Goal: Find specific page/section: Find specific page/section

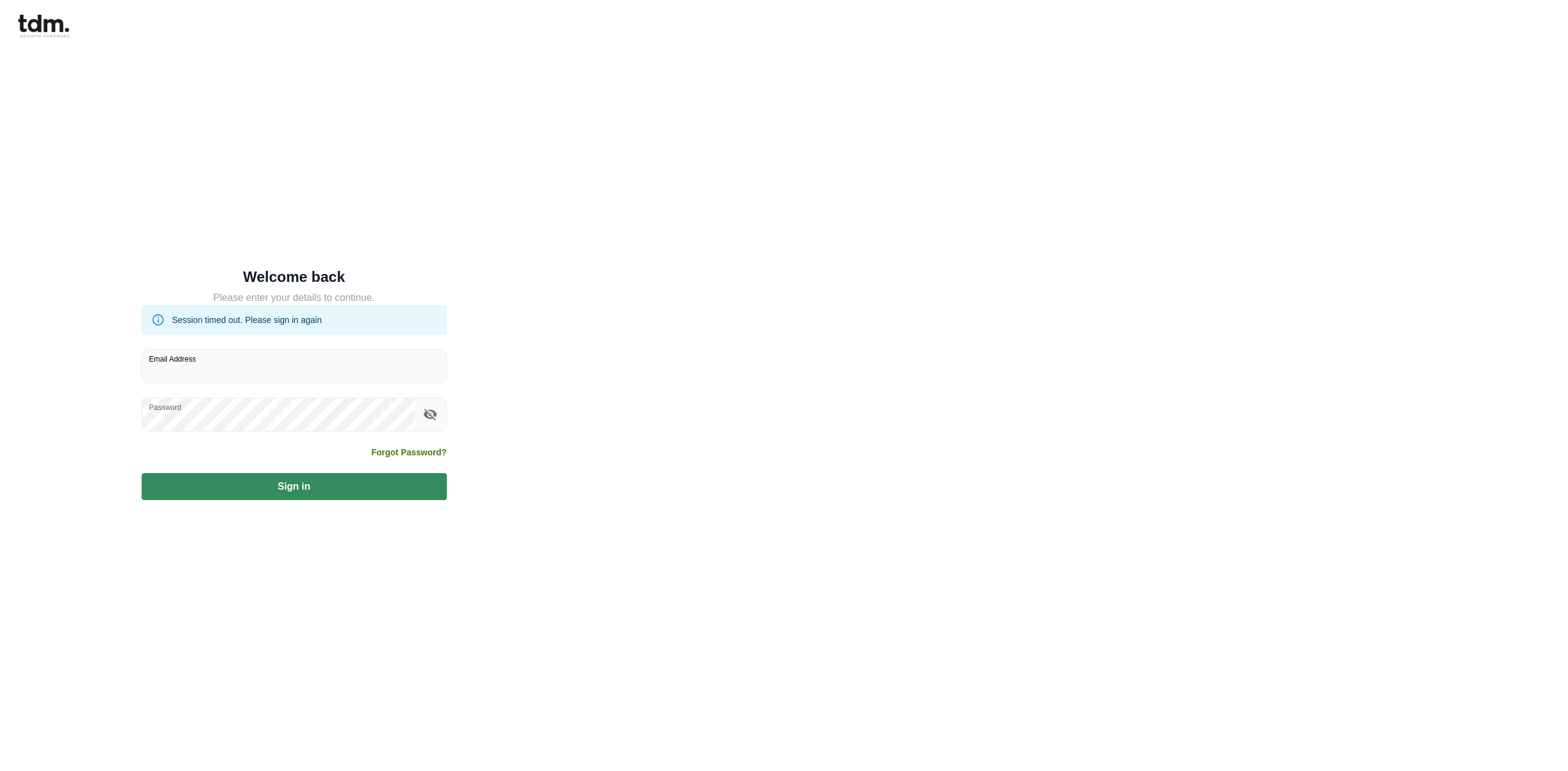
type input "**********"
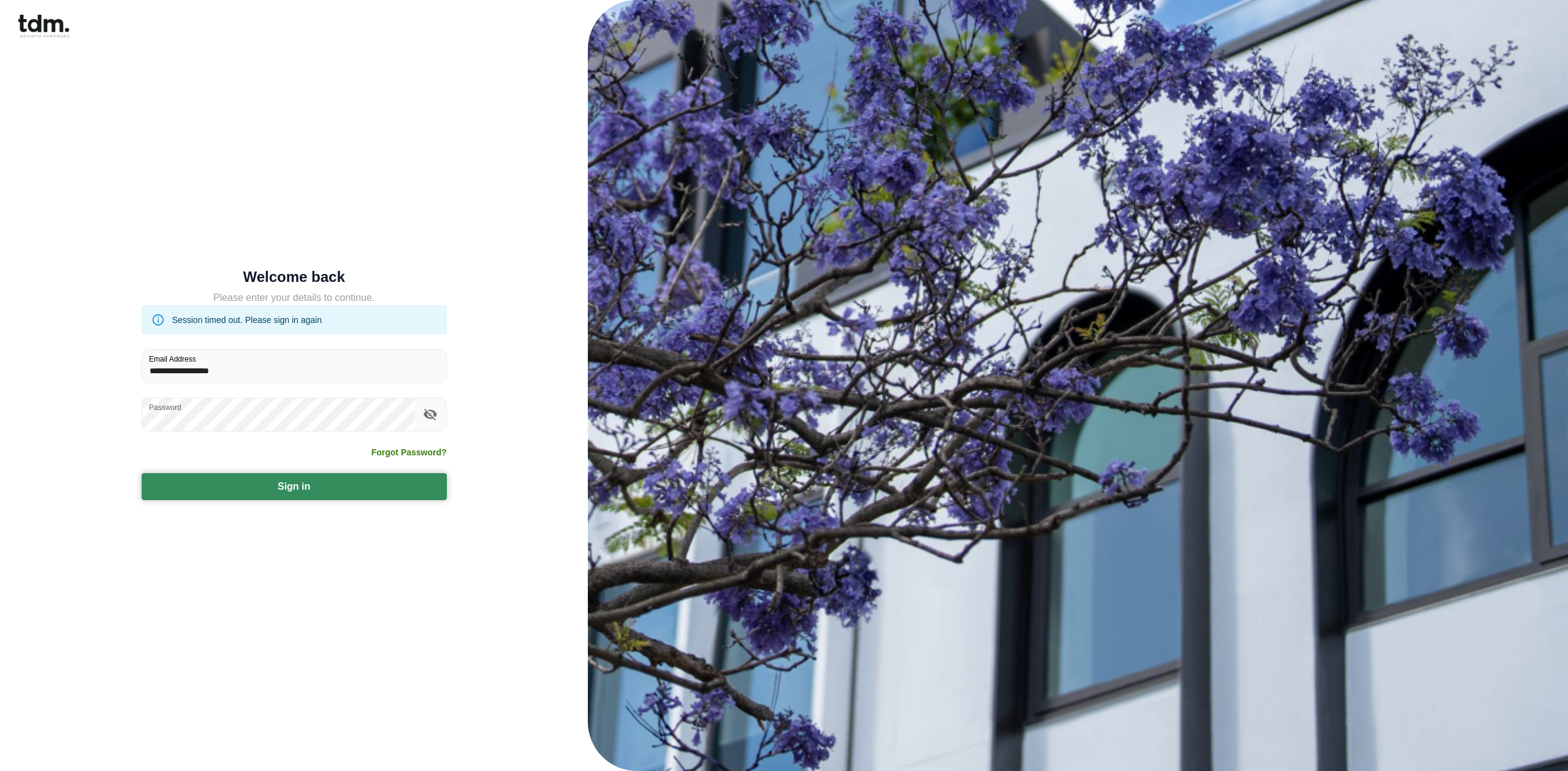
click at [295, 489] on button "Sign in" at bounding box center [295, 487] width 305 height 27
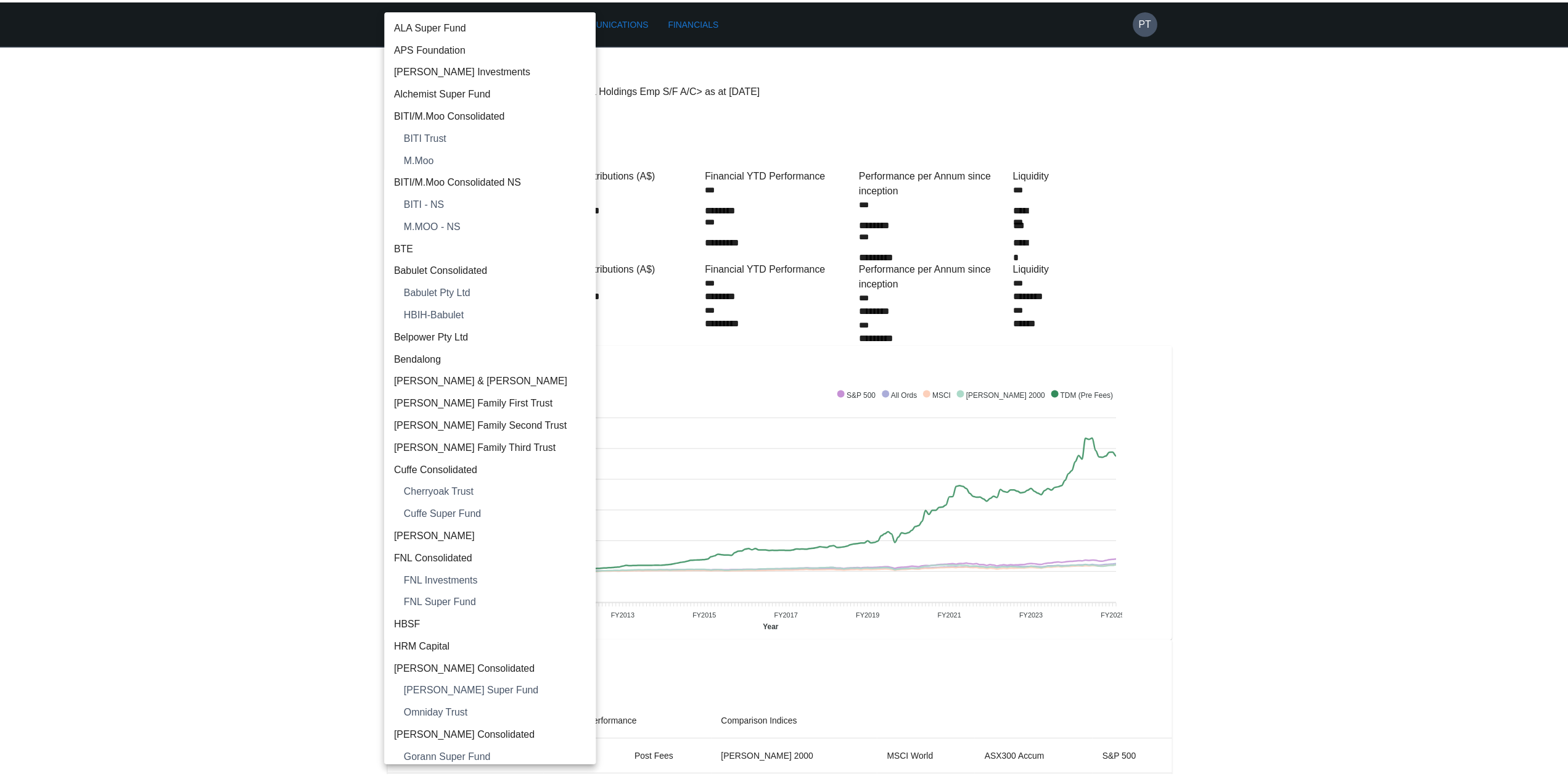
scroll to position [437, 0]
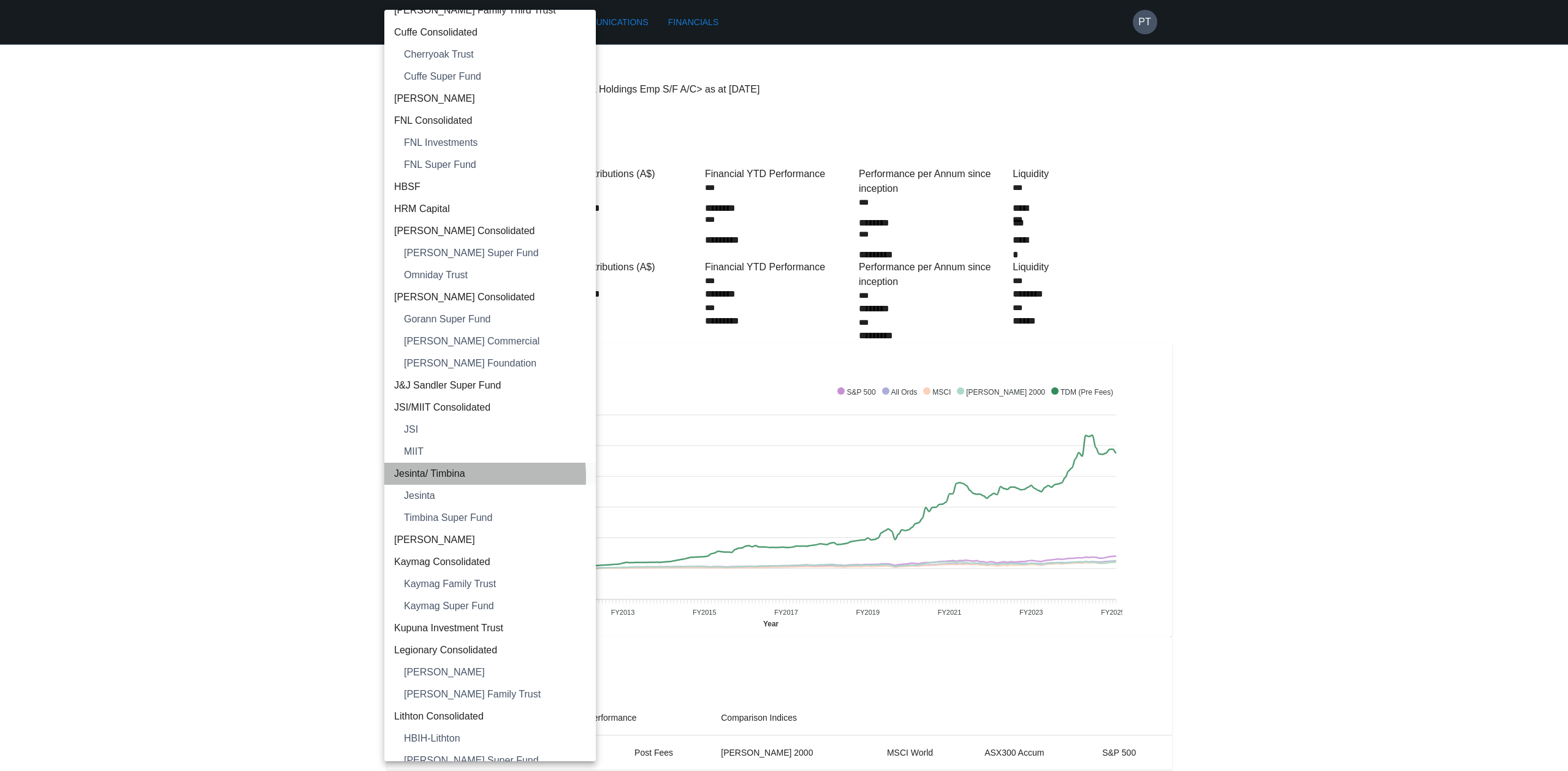
click at [434, 476] on span "Jesinta/ Timbina" at bounding box center [490, 474] width 192 height 15
type input "**********"
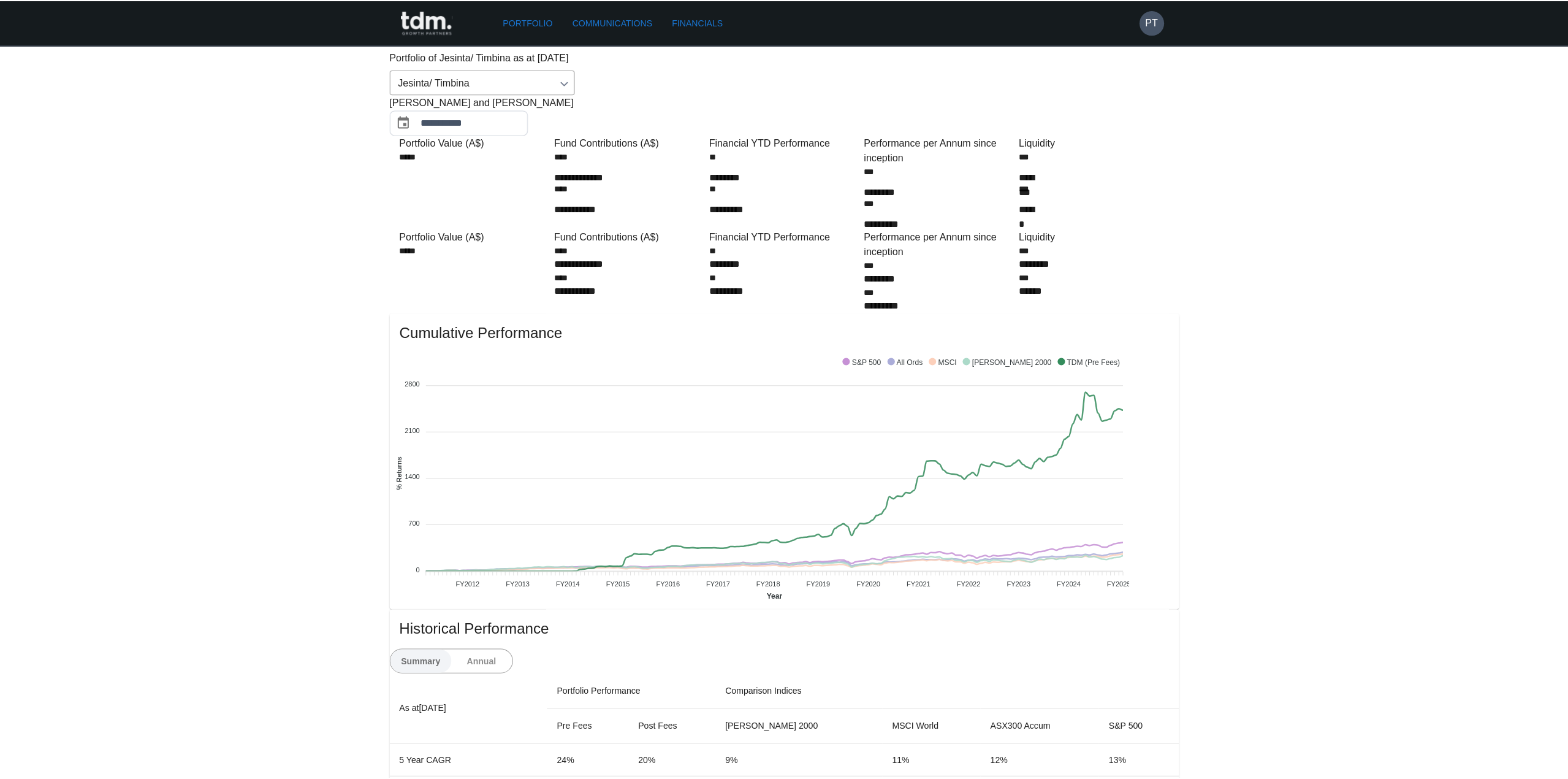
scroll to position [0, 0]
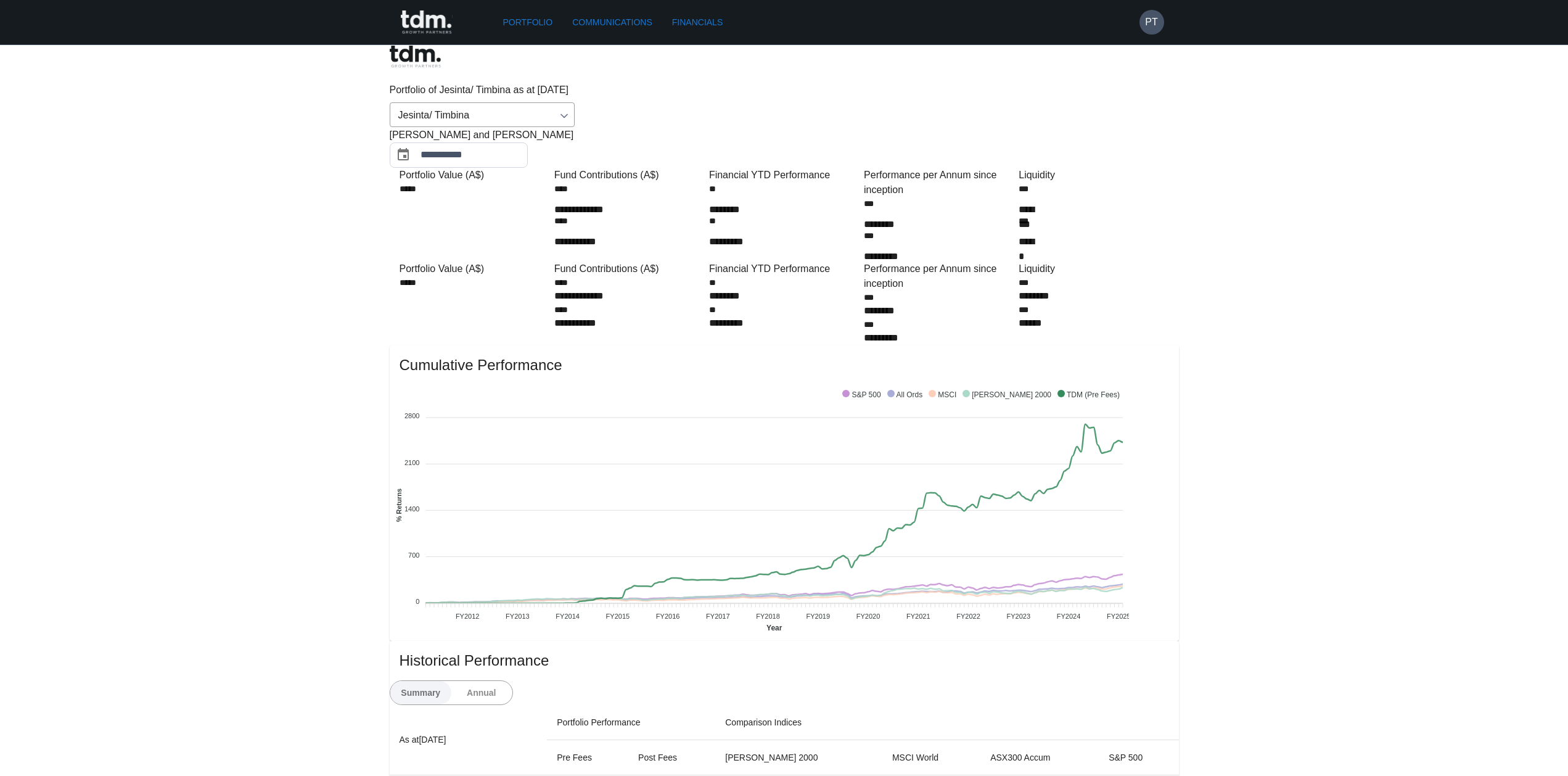
drag, startPoint x: 1279, startPoint y: 643, endPoint x: 1232, endPoint y: 486, distance: 163.9
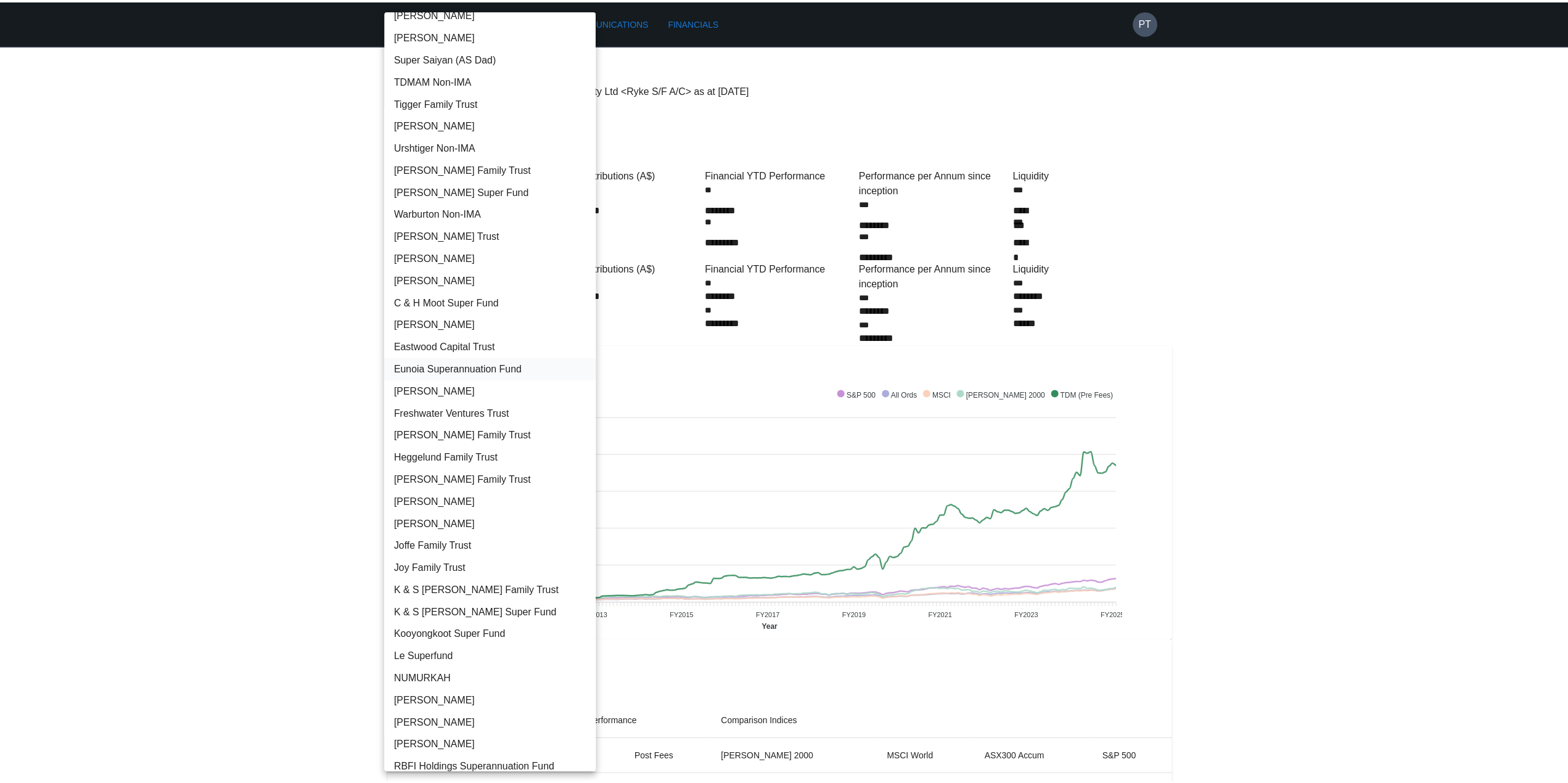
scroll to position [167, 0]
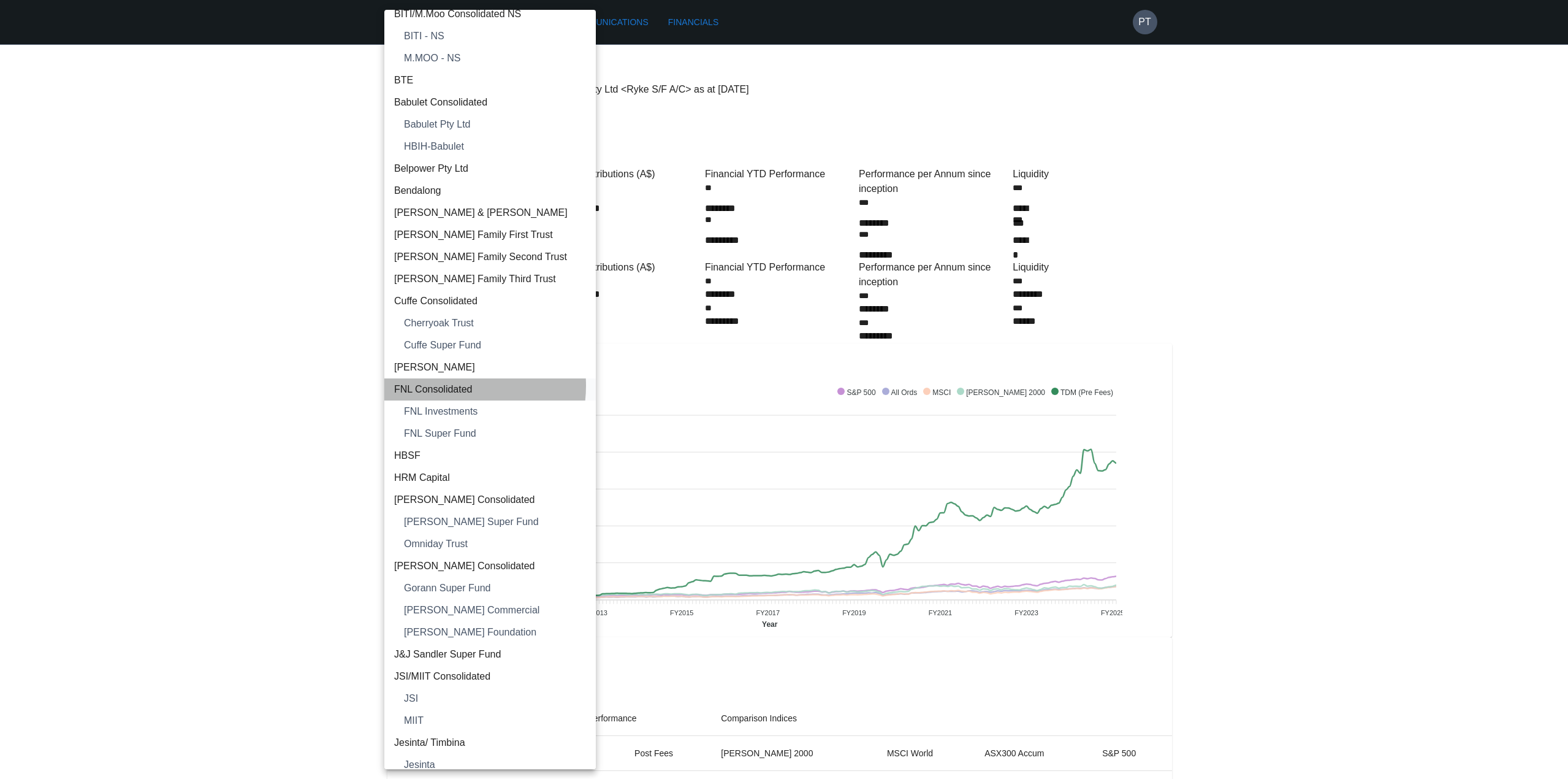
click at [448, 386] on span "FNL Consolidated" at bounding box center [490, 389] width 192 height 15
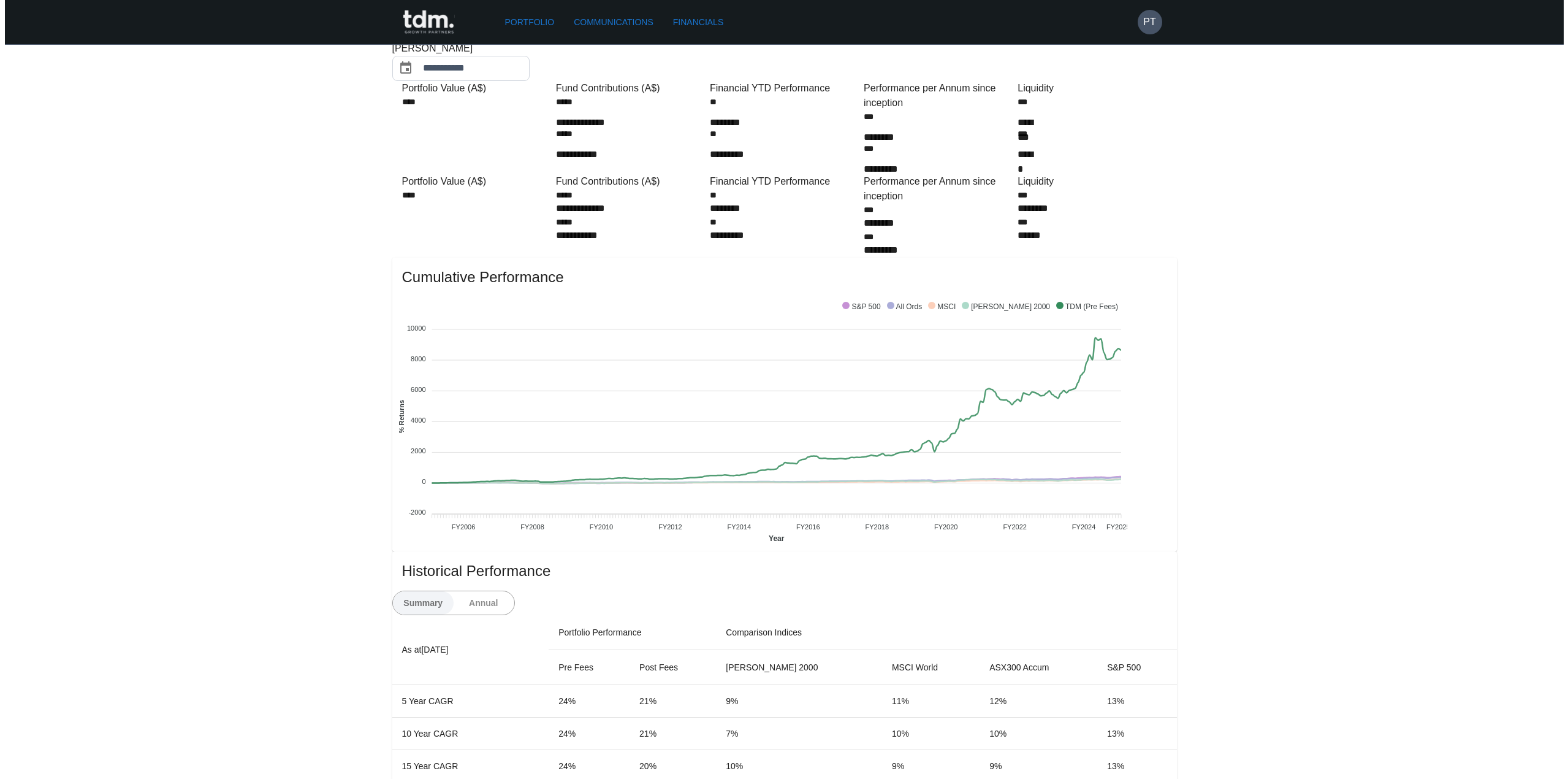
scroll to position [0, 0]
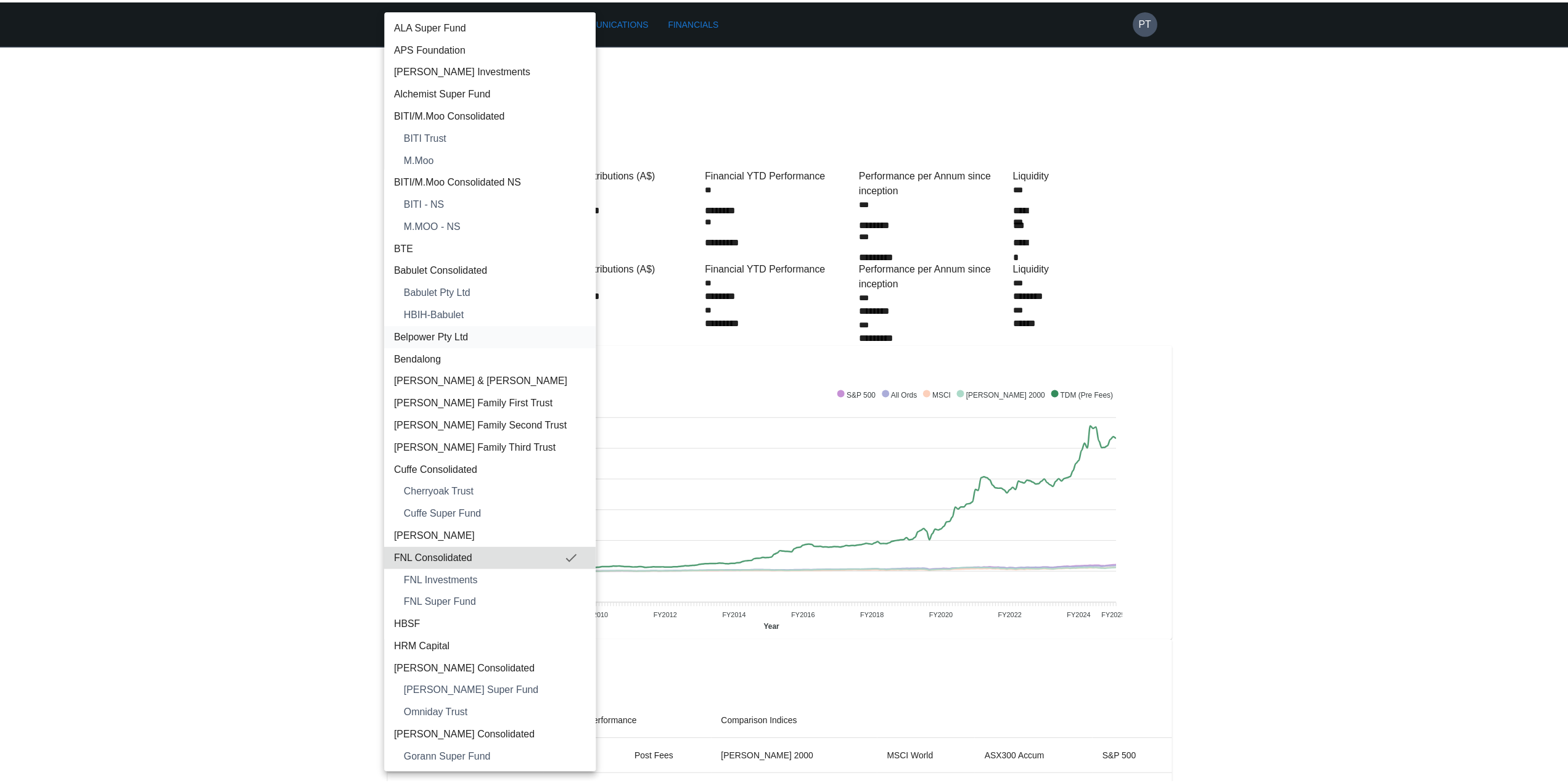
scroll to position [1387, 0]
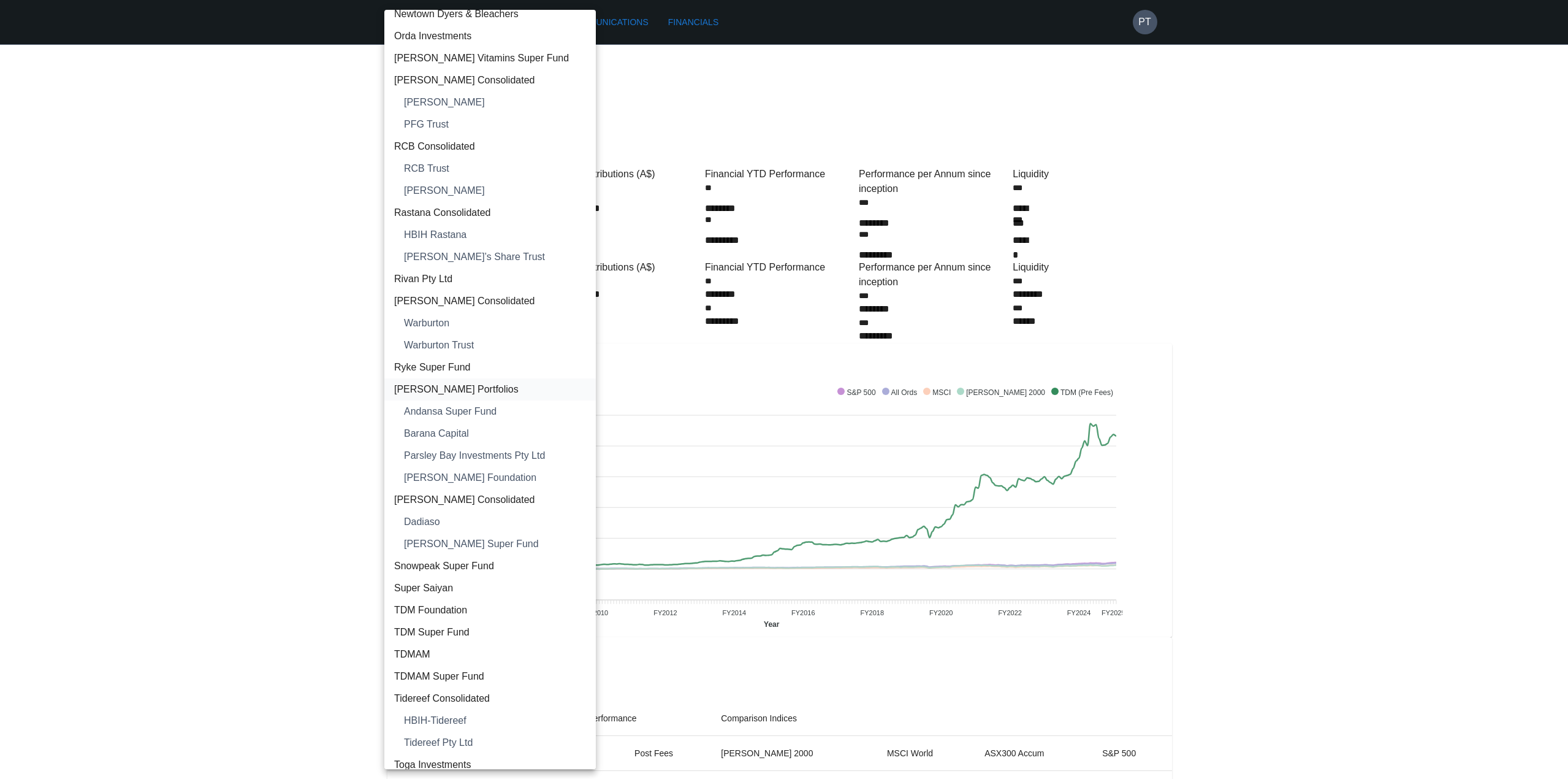
click at [447, 386] on span "[PERSON_NAME] Portfolios" at bounding box center [490, 389] width 192 height 15
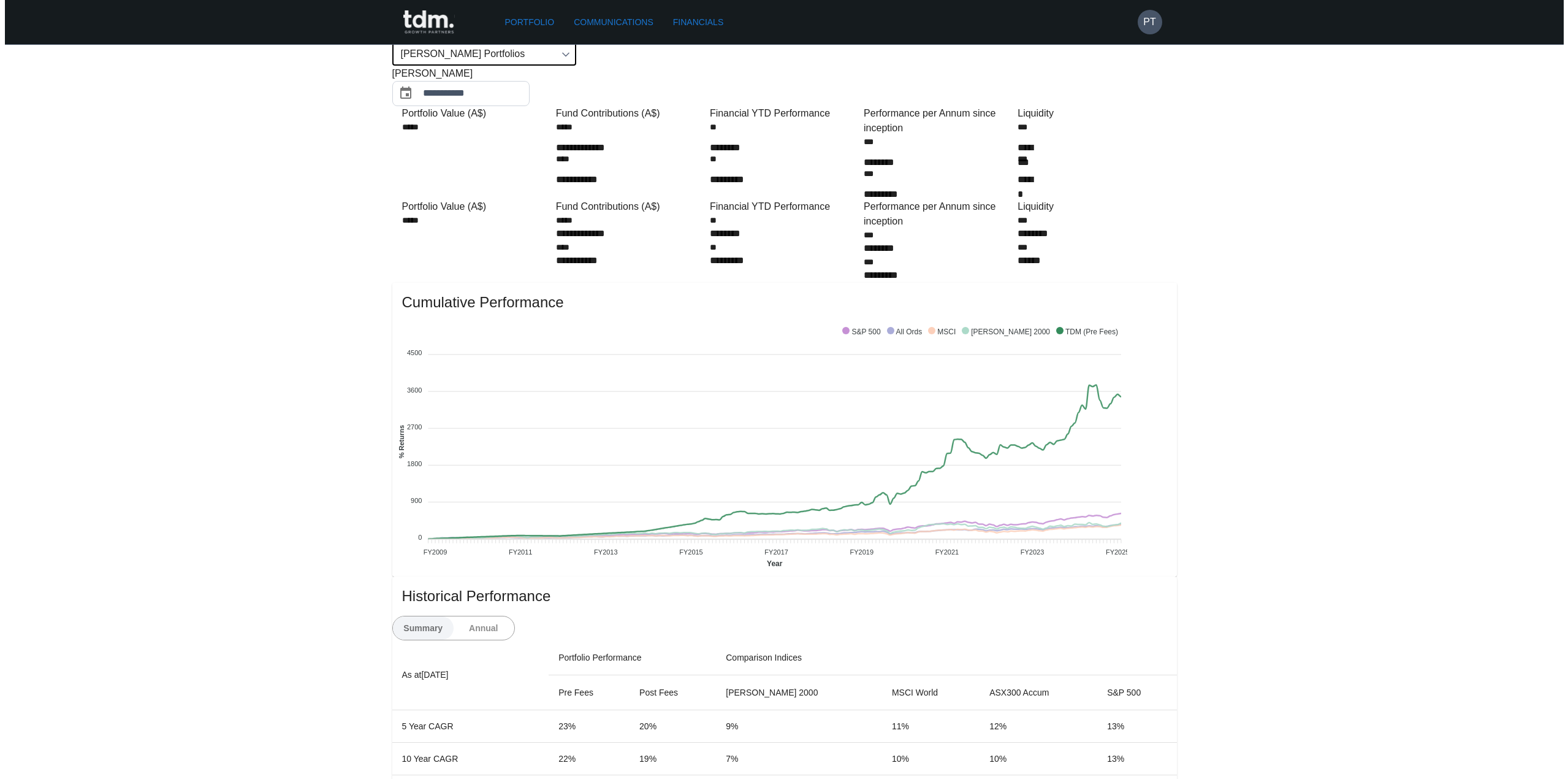
scroll to position [0, 0]
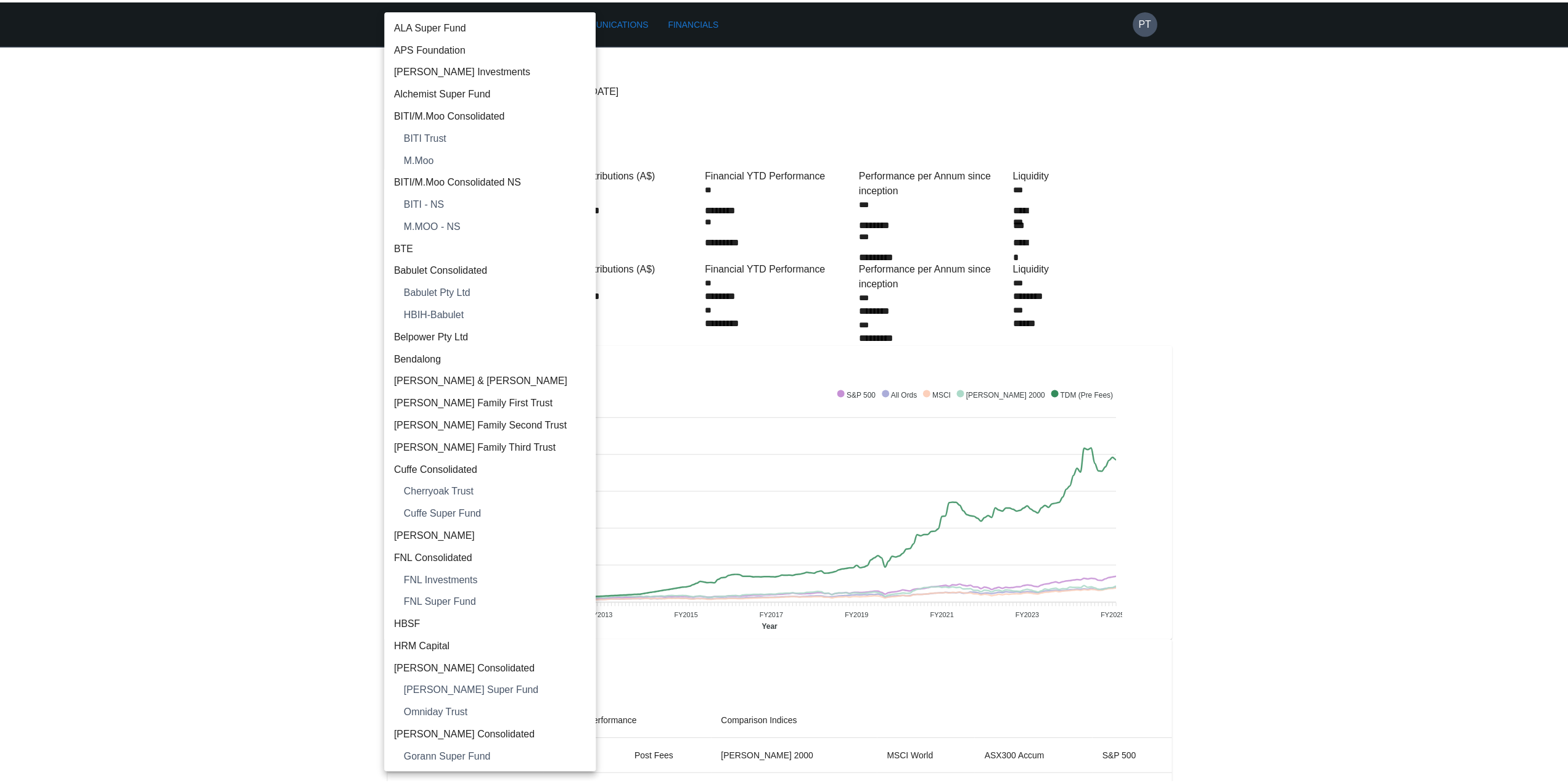
scroll to position [1387, 0]
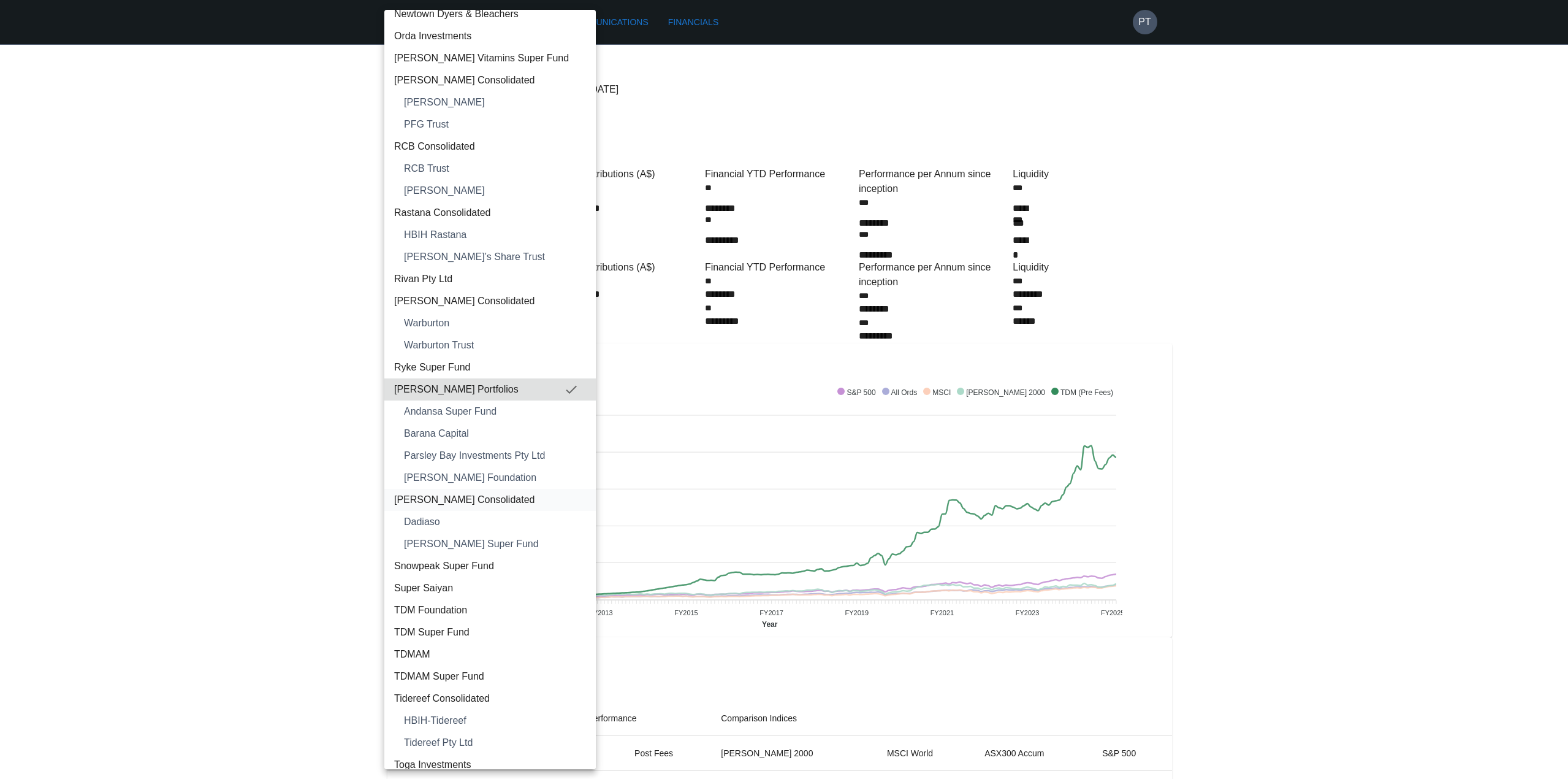
click at [426, 500] on span "[PERSON_NAME] Consolidated" at bounding box center [490, 500] width 192 height 15
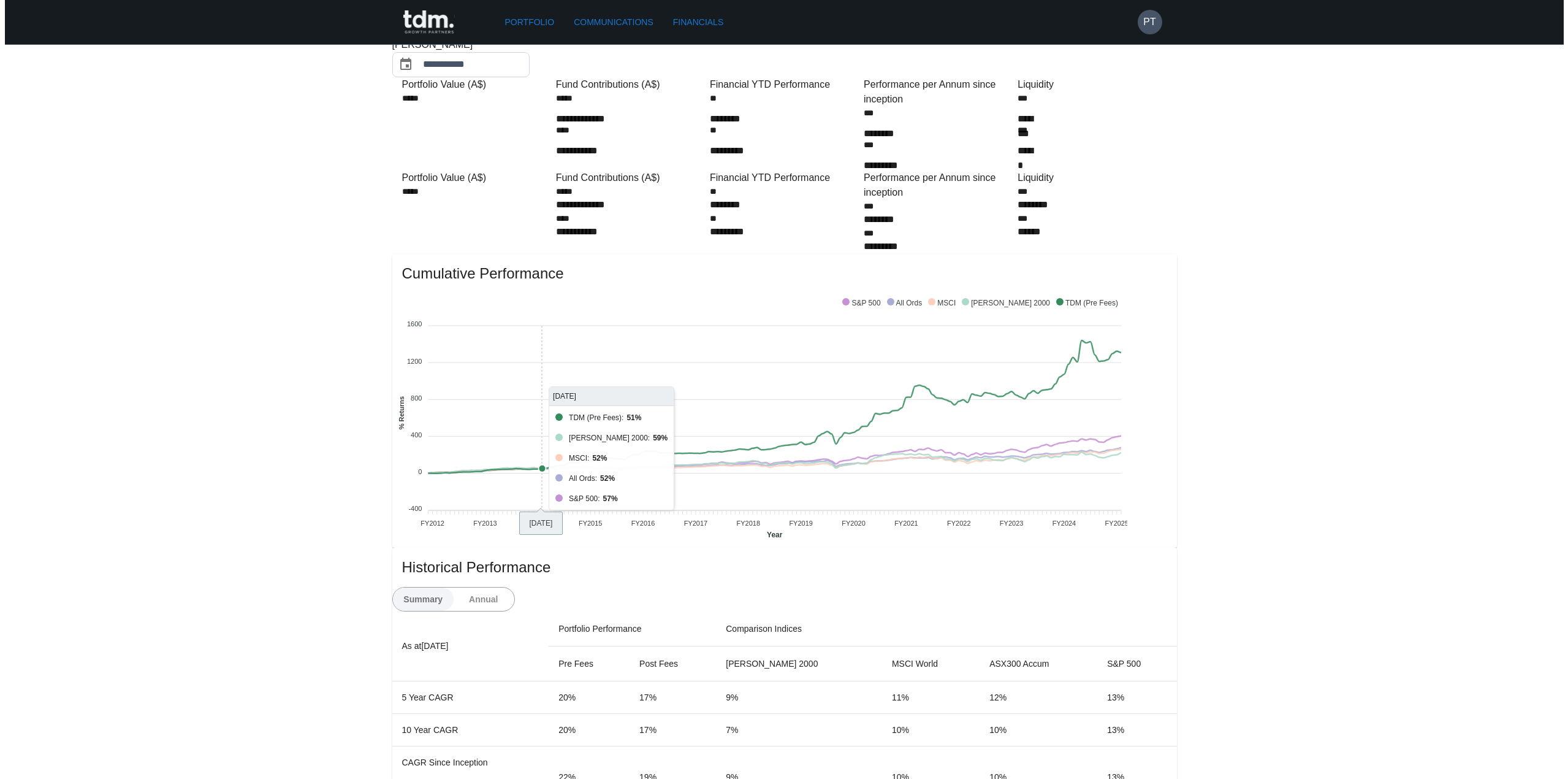
scroll to position [0, 0]
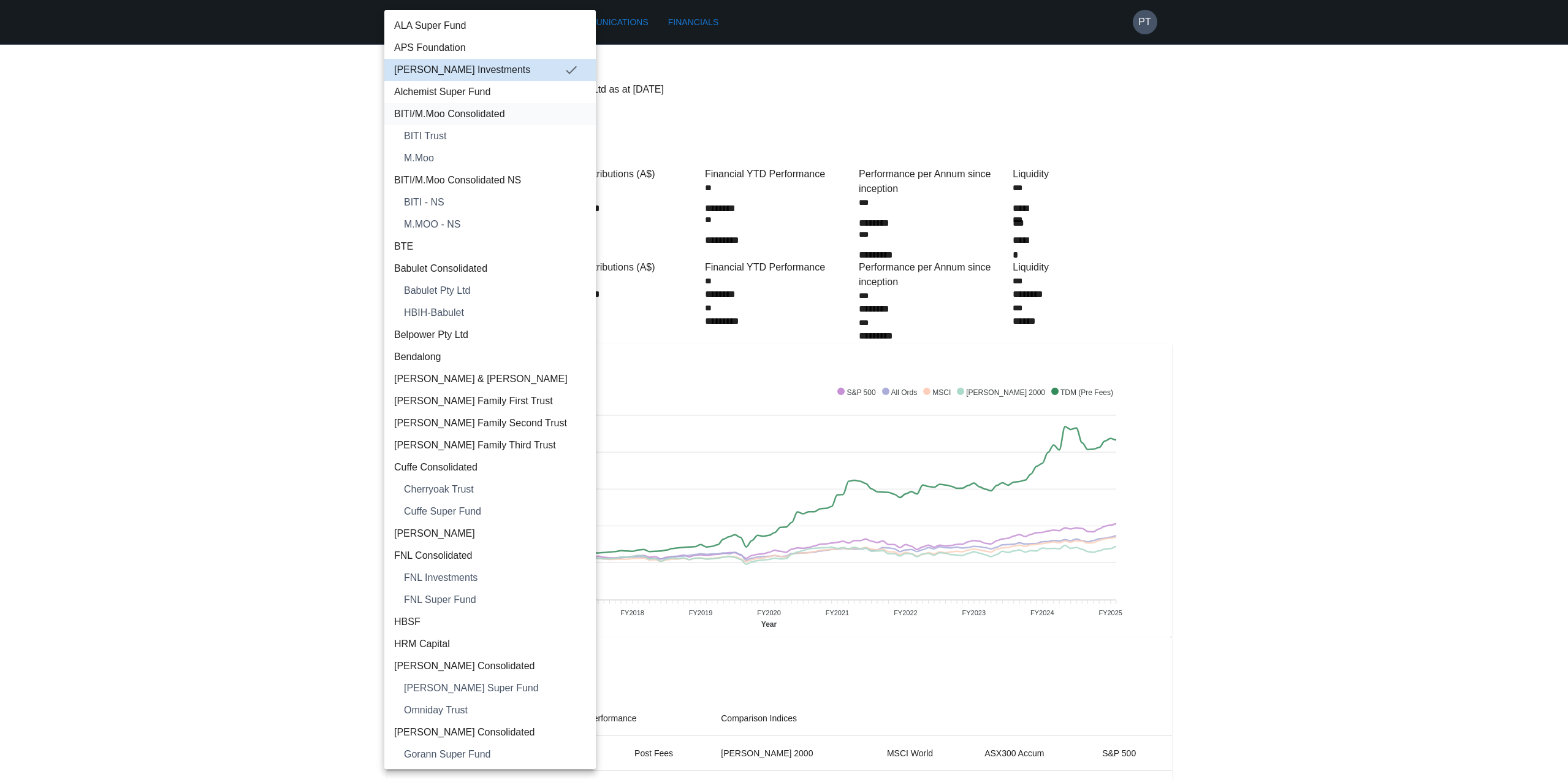
click at [447, 117] on span "BITI/M.Moo Consolidated" at bounding box center [490, 114] width 192 height 15
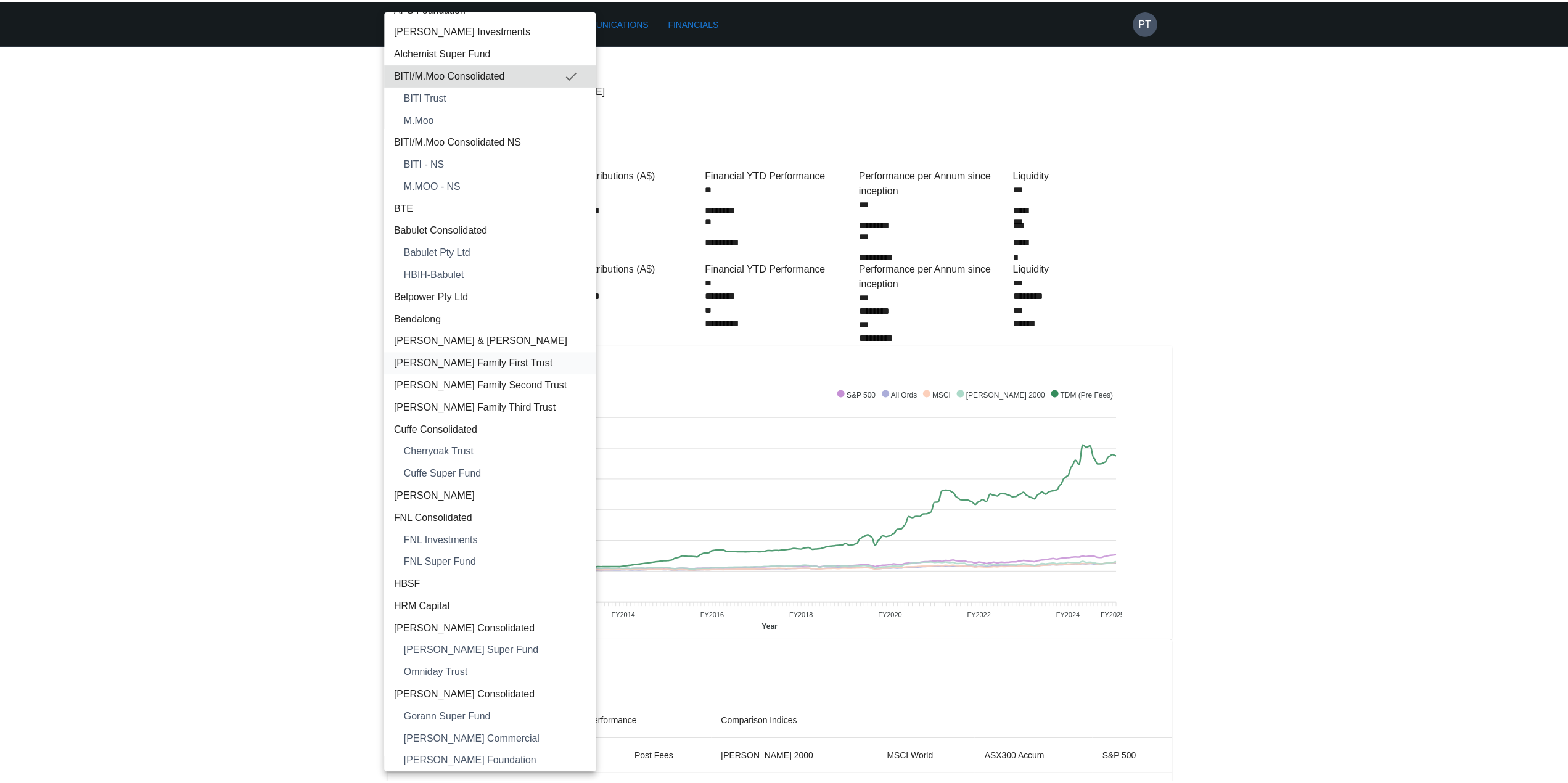
scroll to position [124, 0]
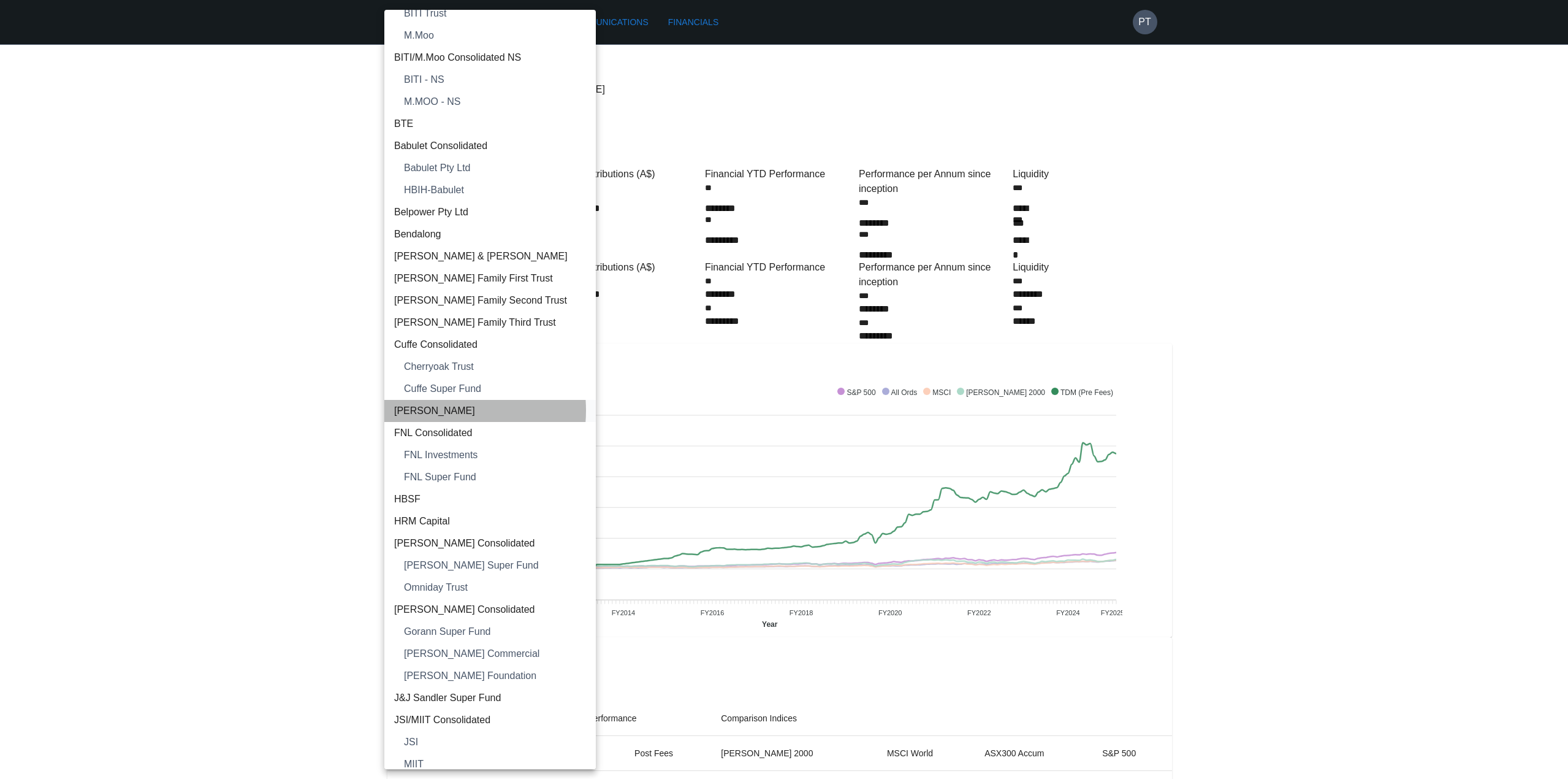
click at [444, 410] on span "[PERSON_NAME]" at bounding box center [490, 411] width 192 height 15
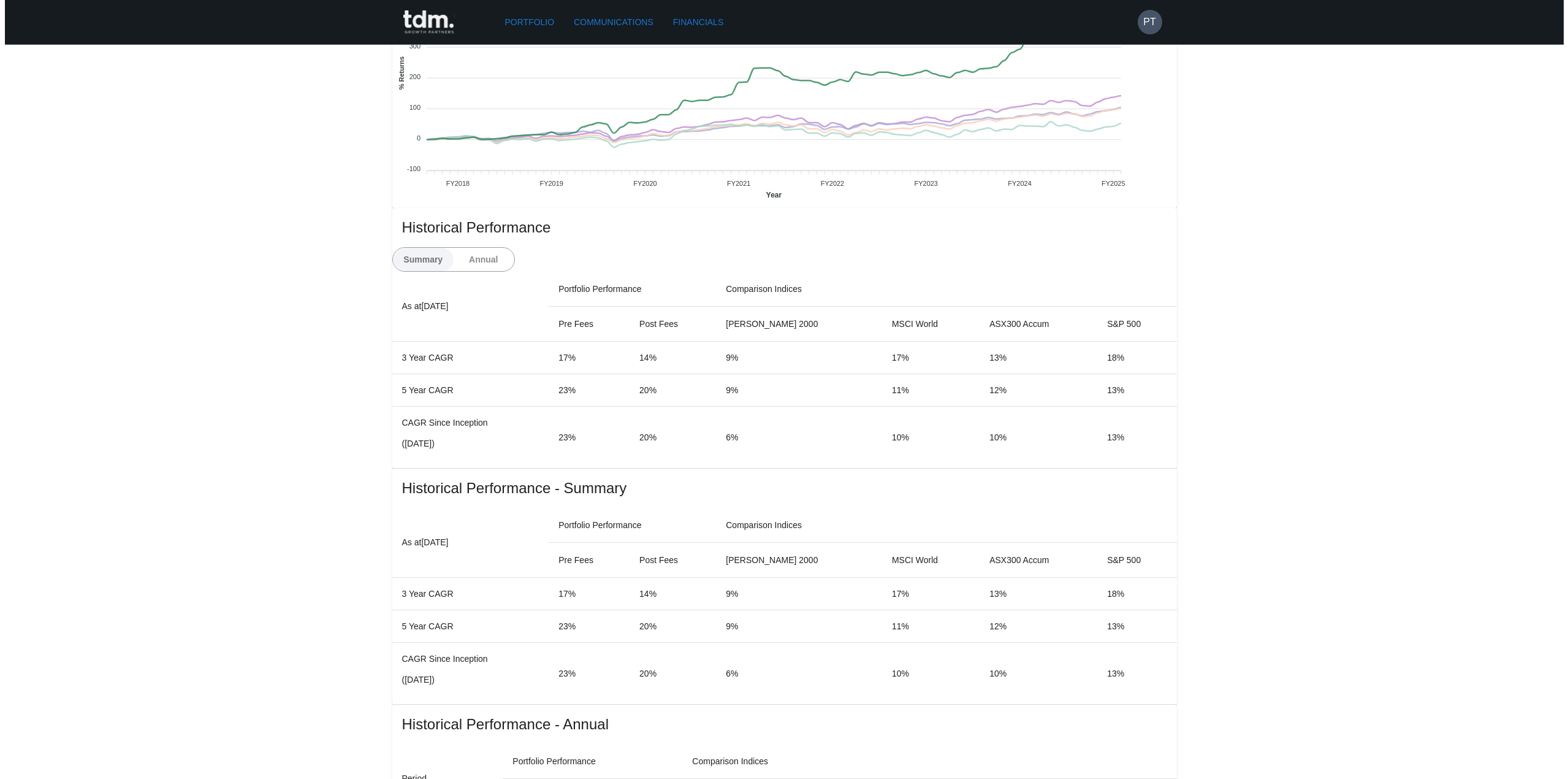
scroll to position [0, 0]
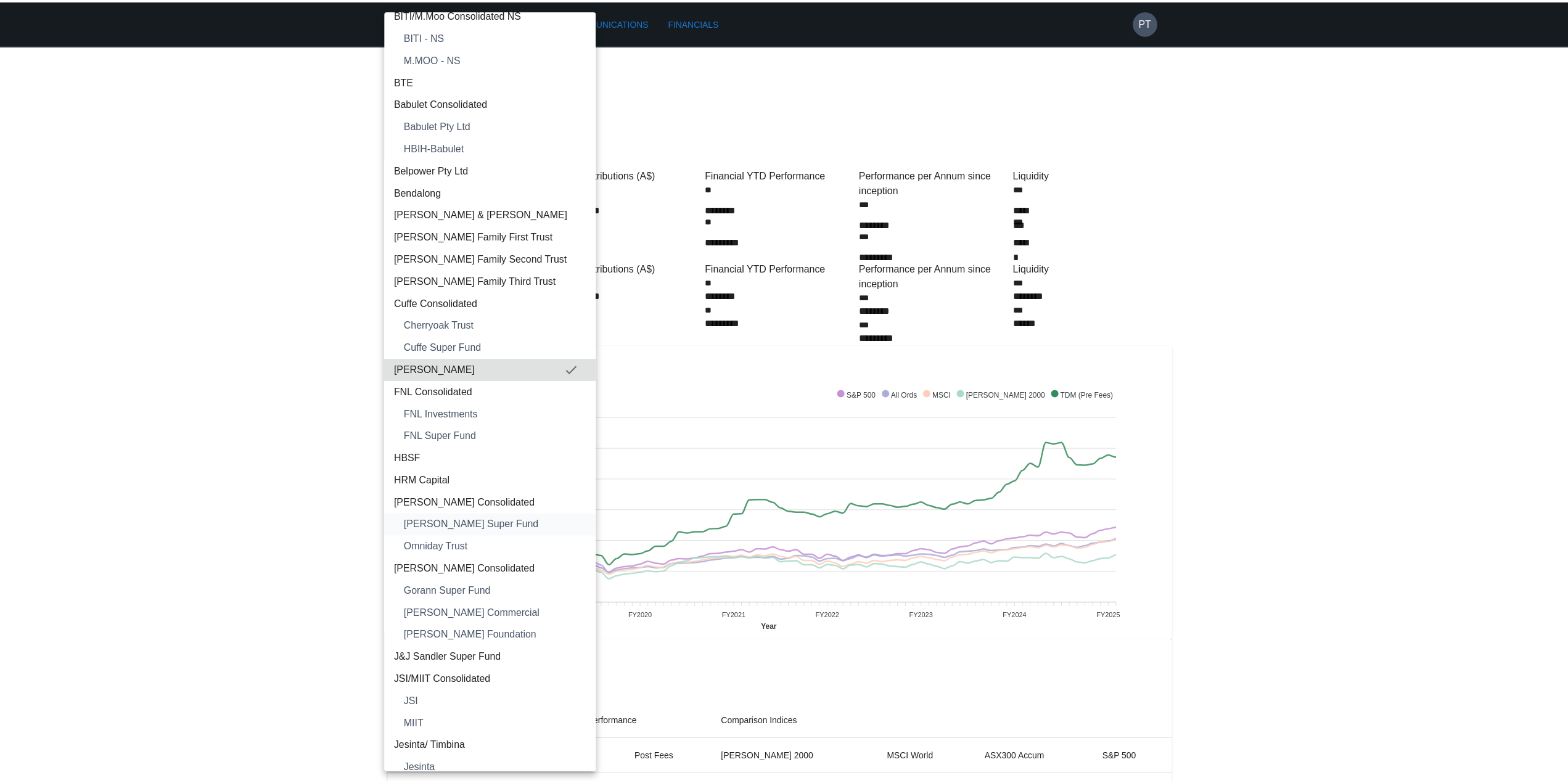
scroll to position [246, 0]
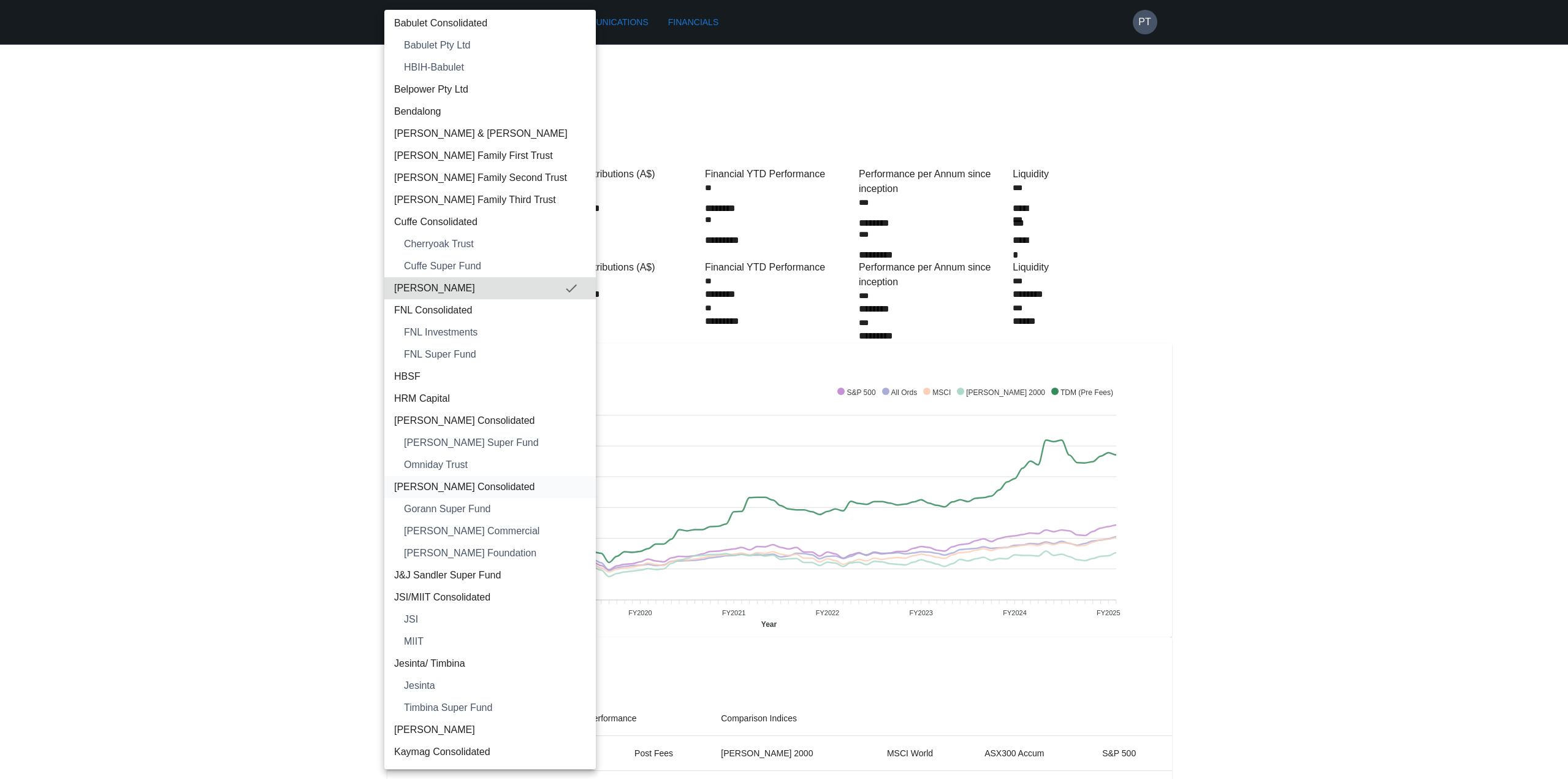
click at [470, 487] on span "[PERSON_NAME] Consolidated" at bounding box center [490, 487] width 192 height 15
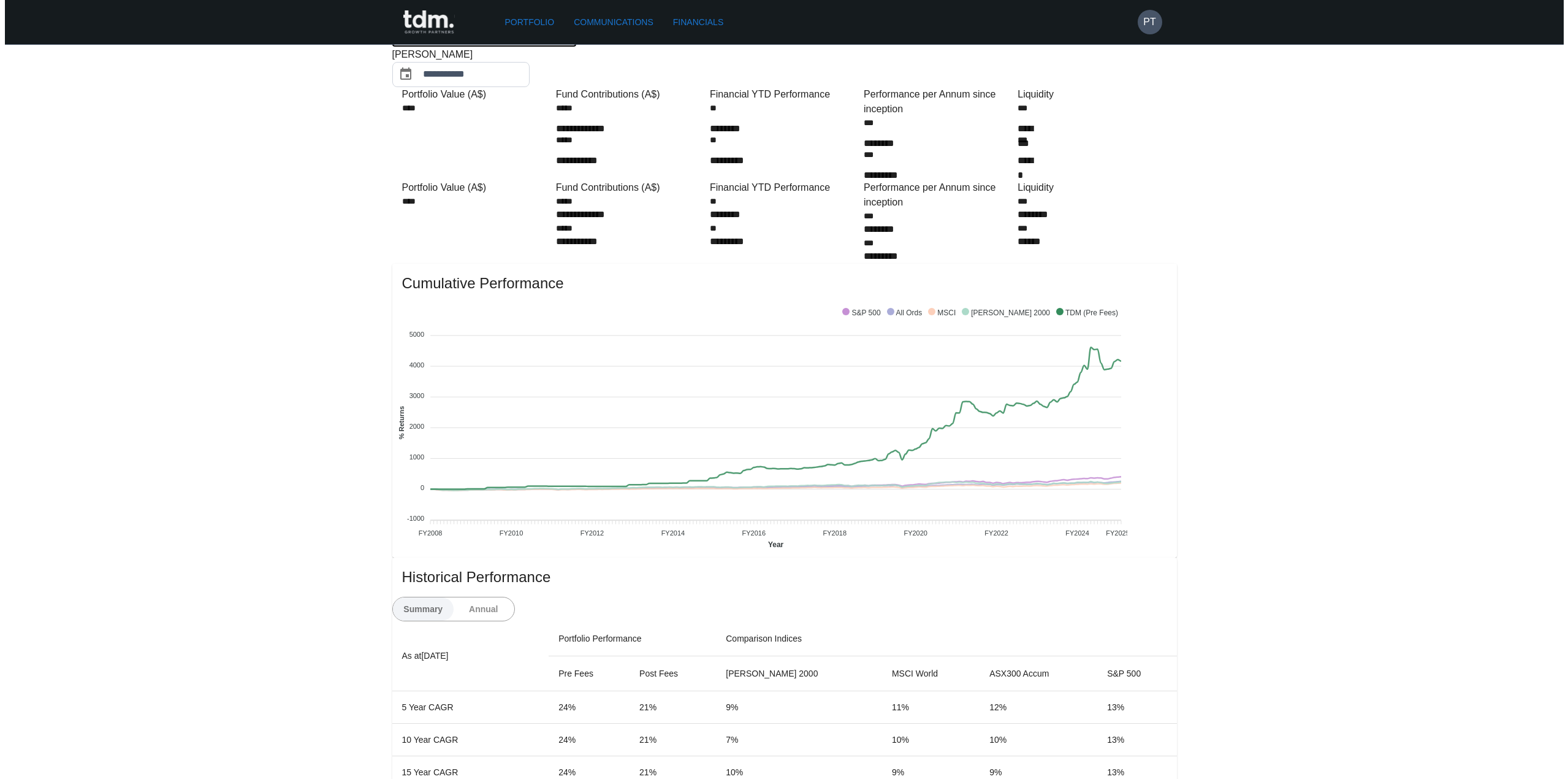
scroll to position [0, 0]
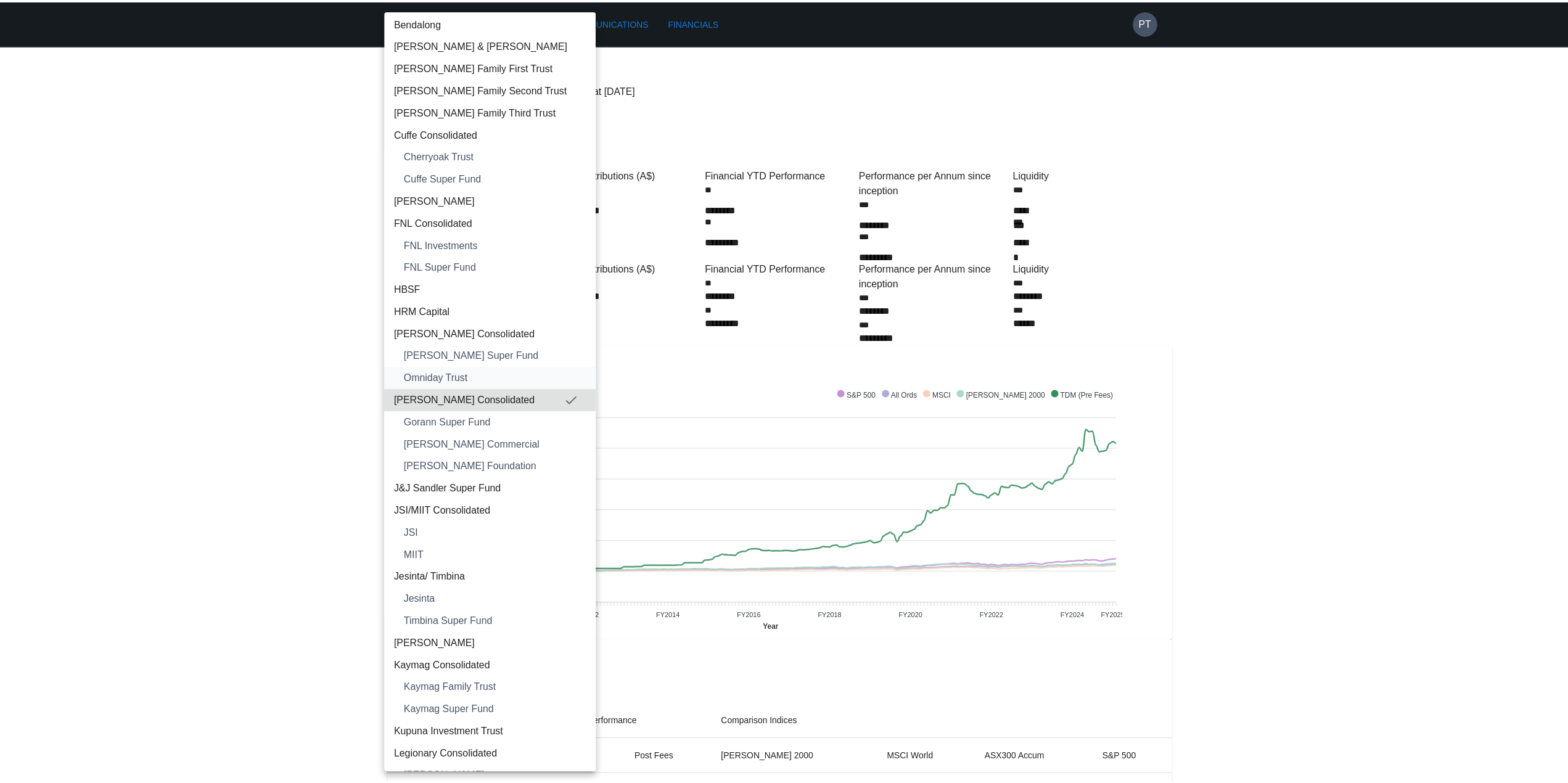
scroll to position [370, 0]
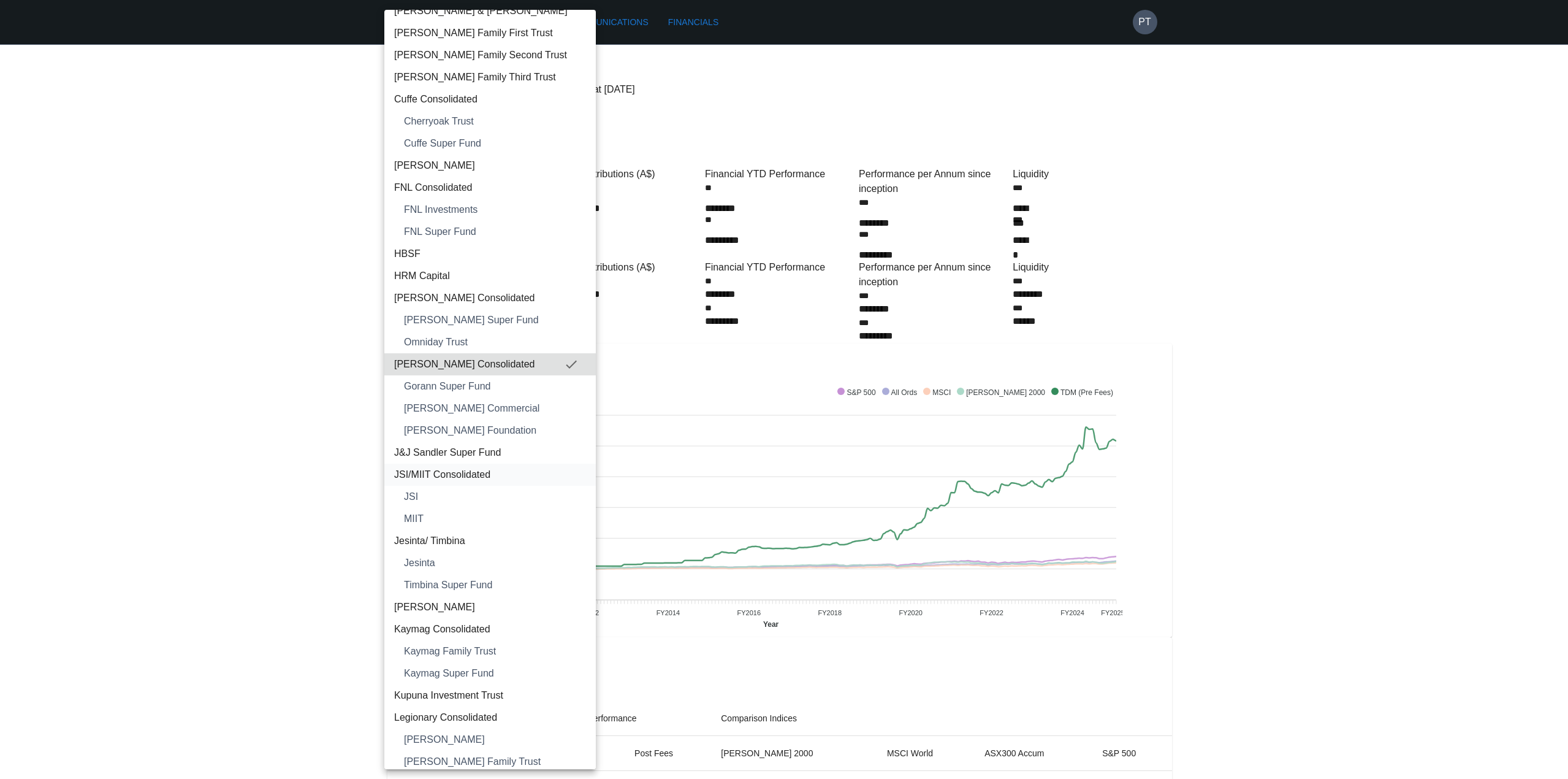
click at [449, 477] on span "JSI/MIIT Consolidated" at bounding box center [490, 475] width 192 height 15
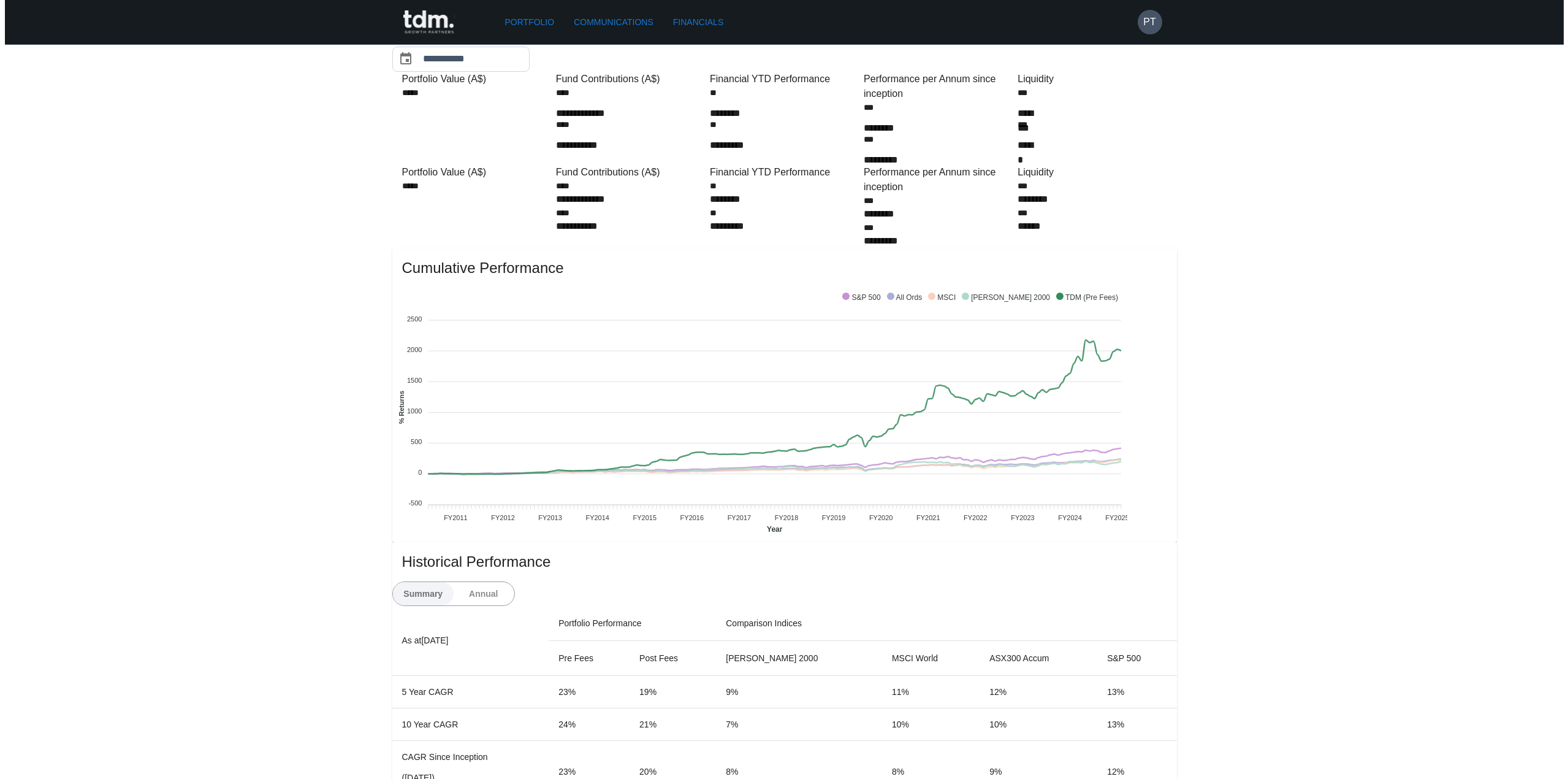
scroll to position [0, 0]
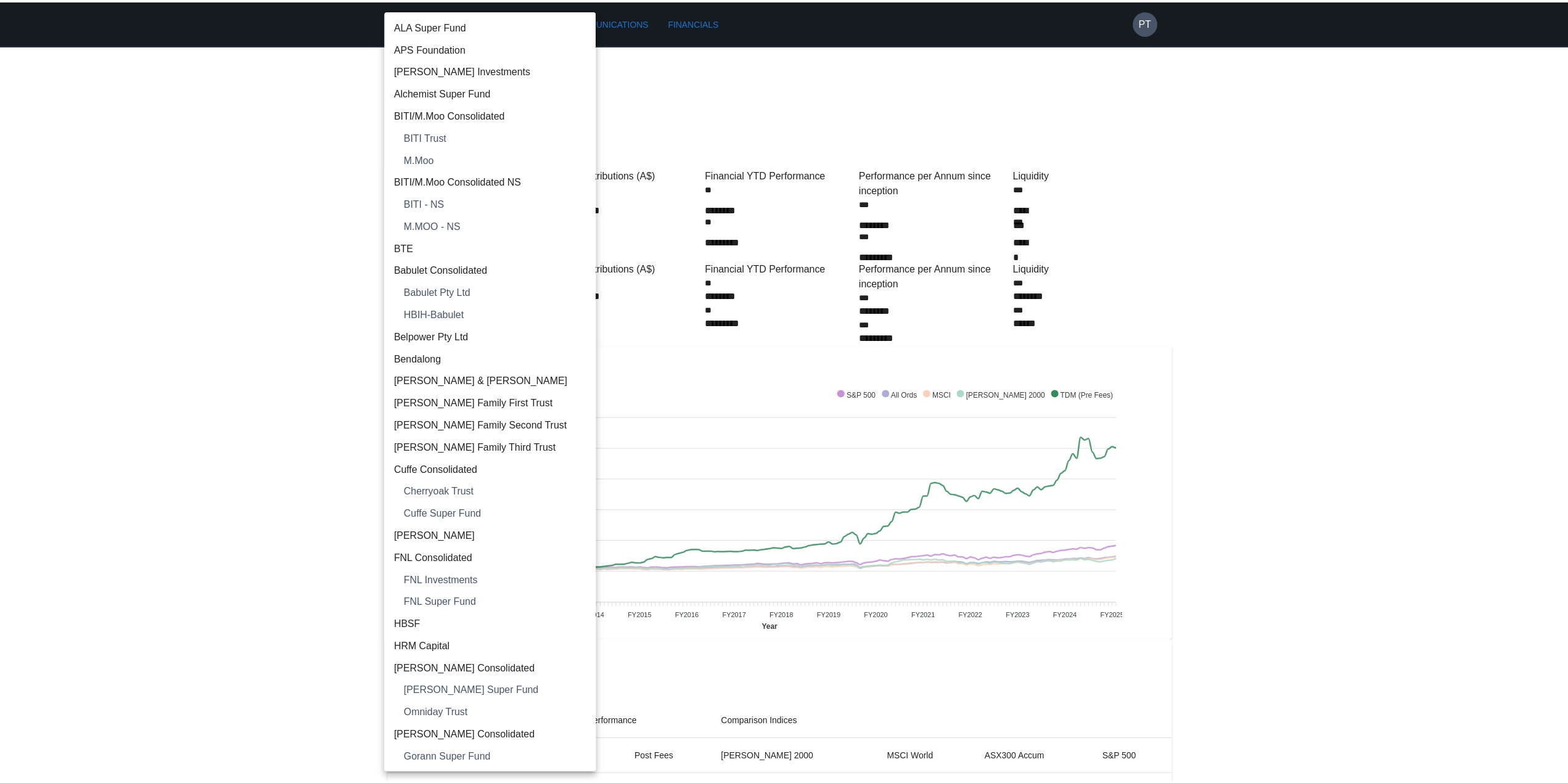
scroll to position [455, 0]
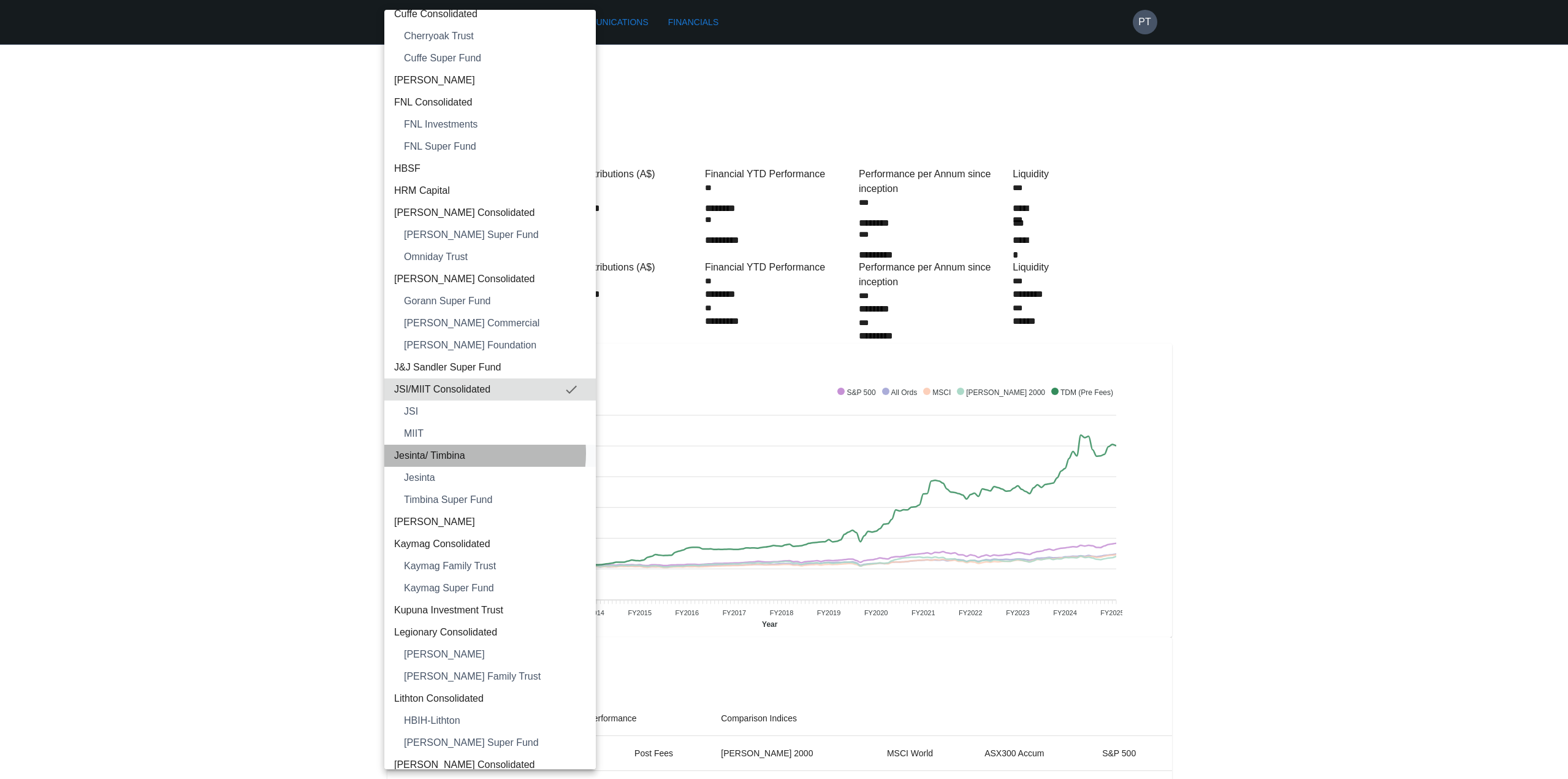
click at [464, 453] on span "Jesinta/ Timbina" at bounding box center [490, 456] width 192 height 15
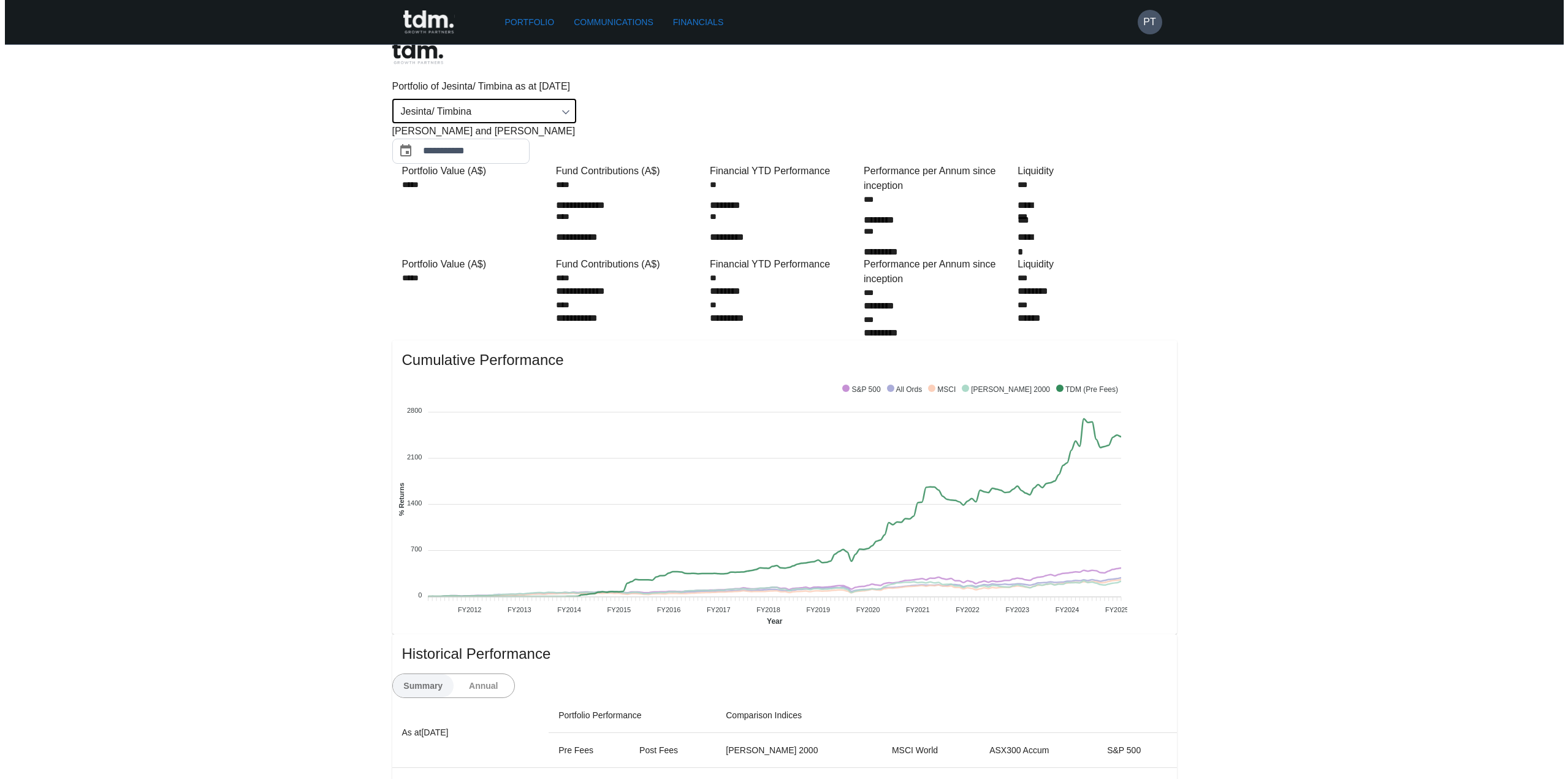
scroll to position [0, 0]
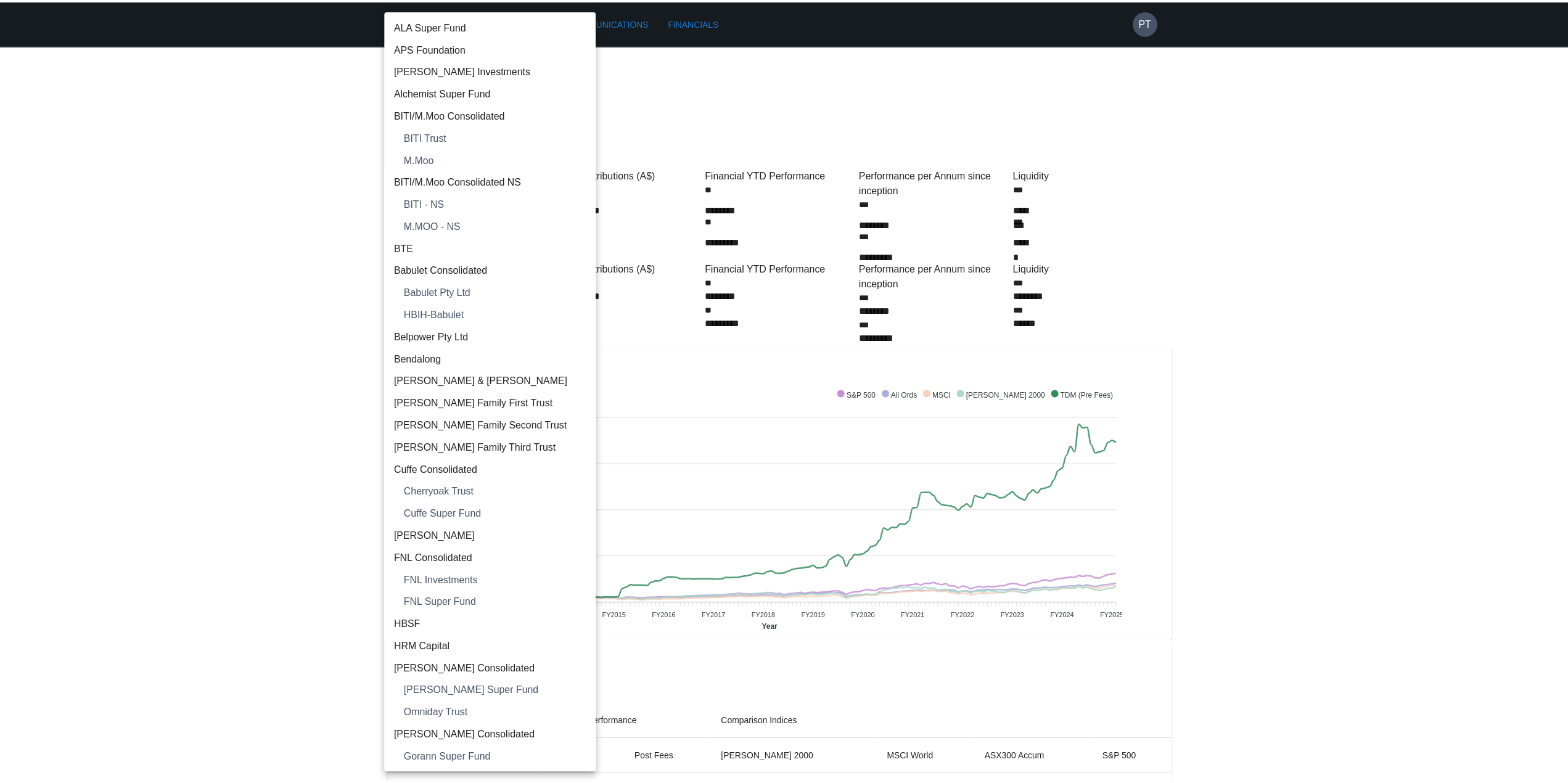
scroll to position [522, 0]
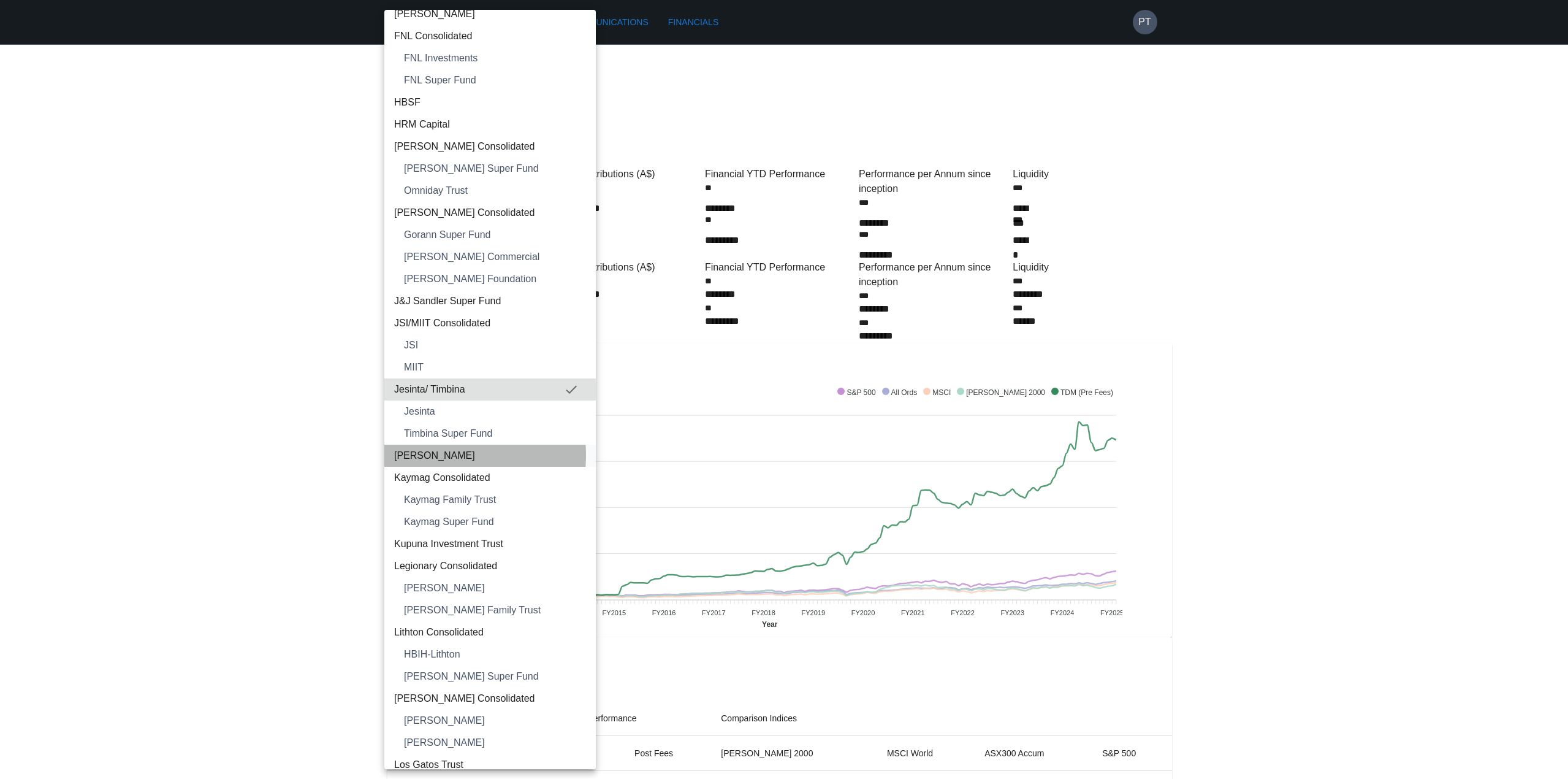
click at [430, 455] on span "[PERSON_NAME]" at bounding box center [490, 456] width 192 height 15
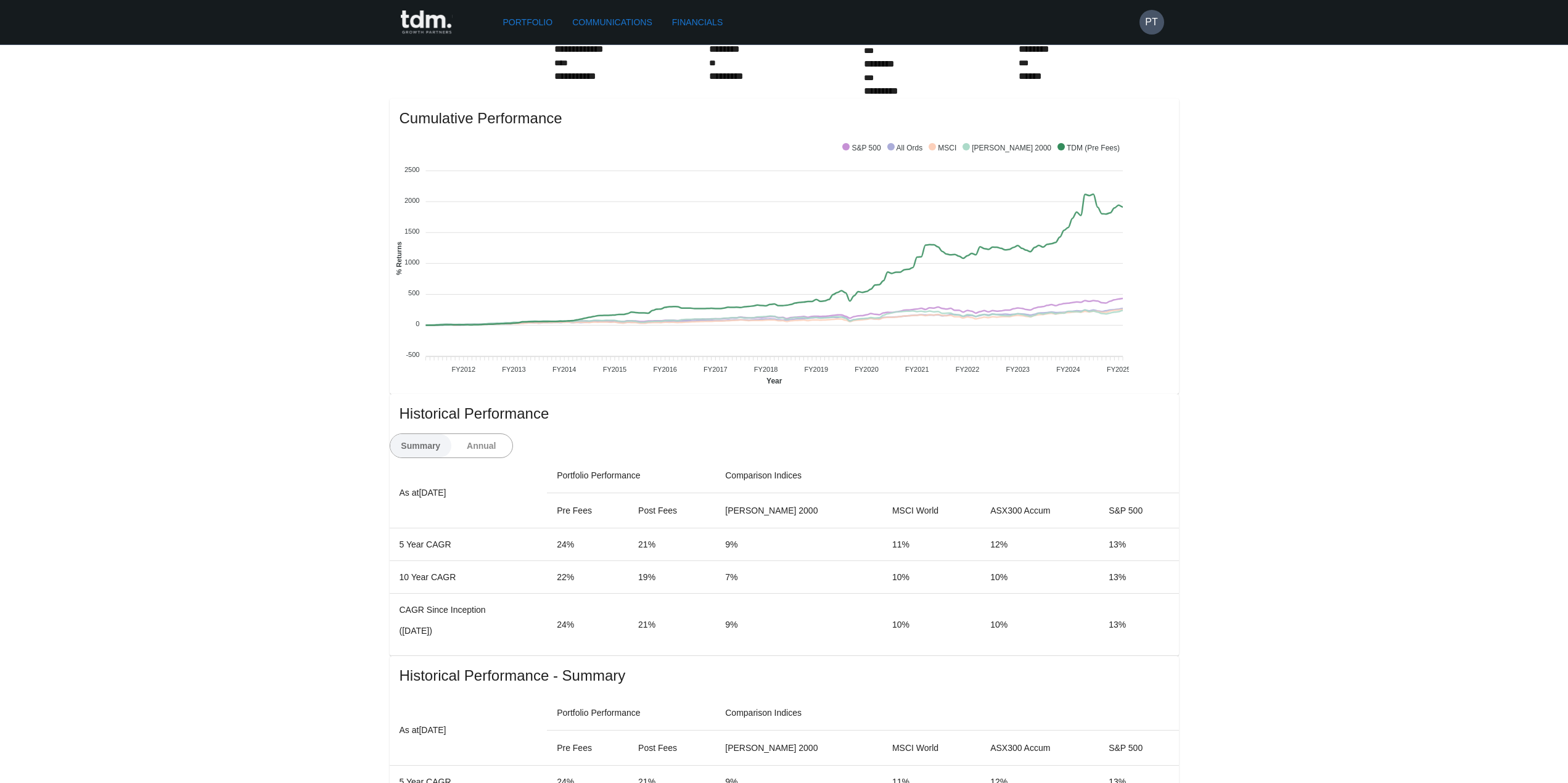
scroll to position [0, 0]
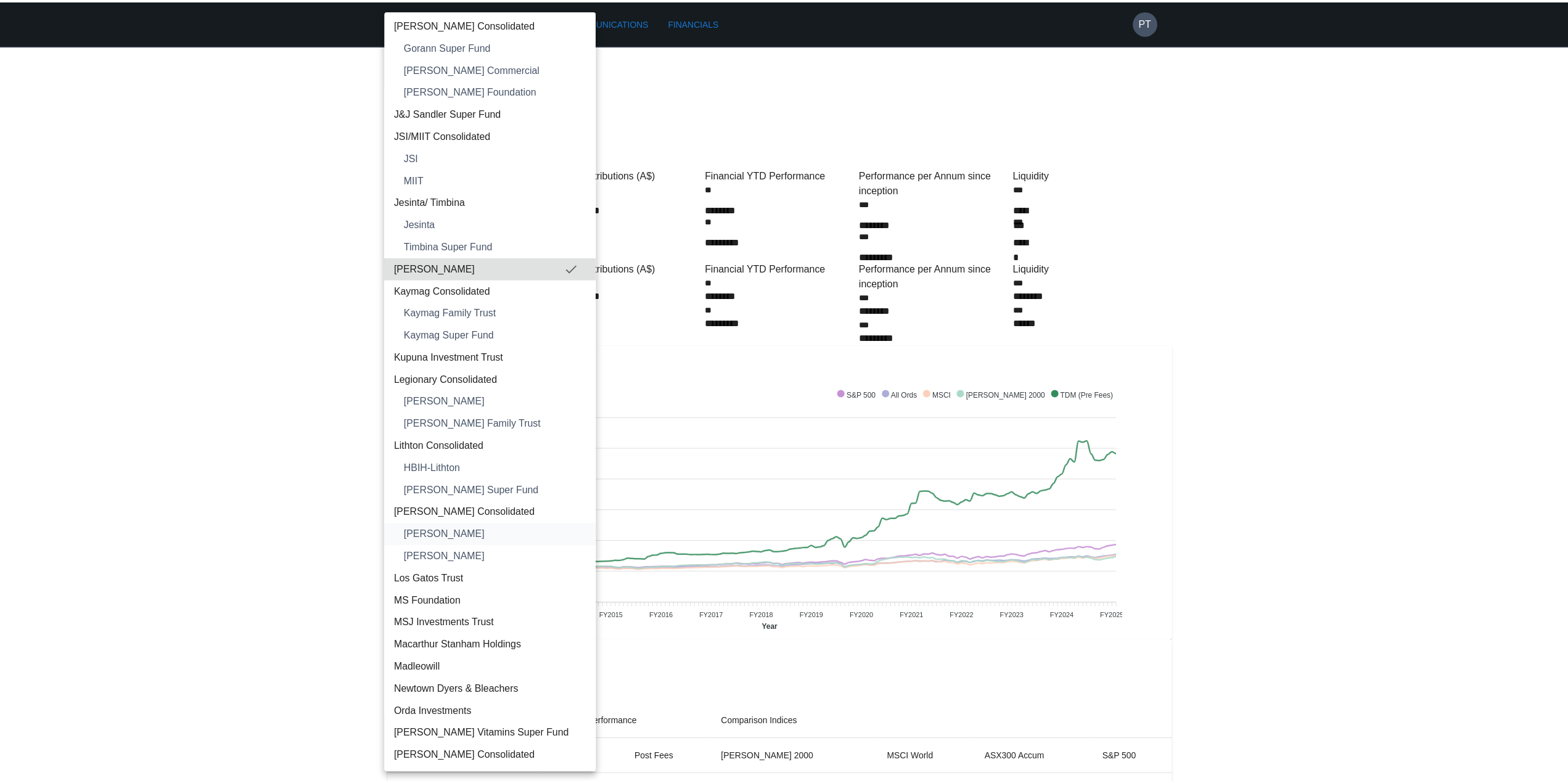
scroll to position [773, 0]
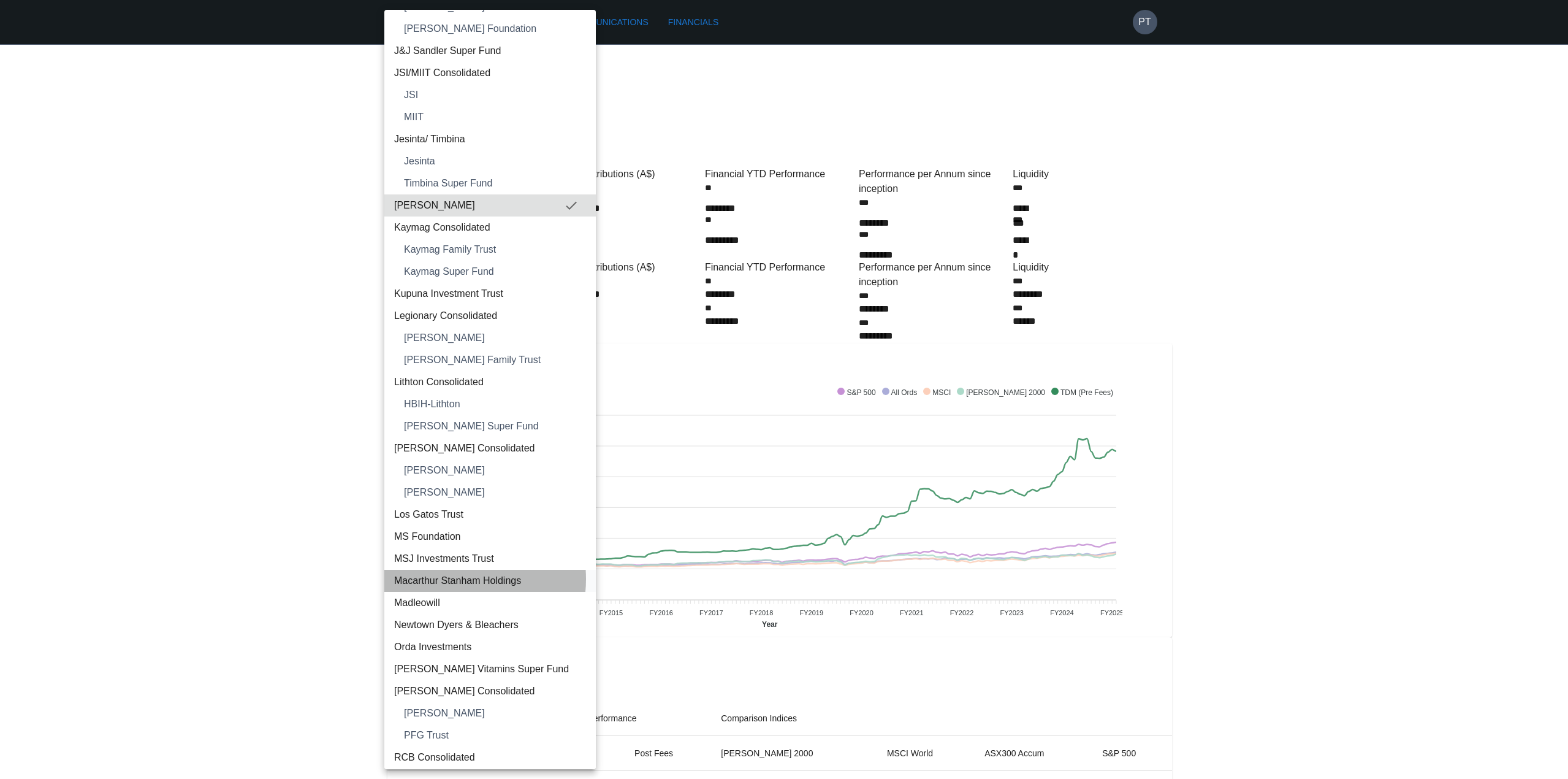
click at [451, 579] on span "Macarthur Stanham Holdings" at bounding box center [490, 581] width 192 height 15
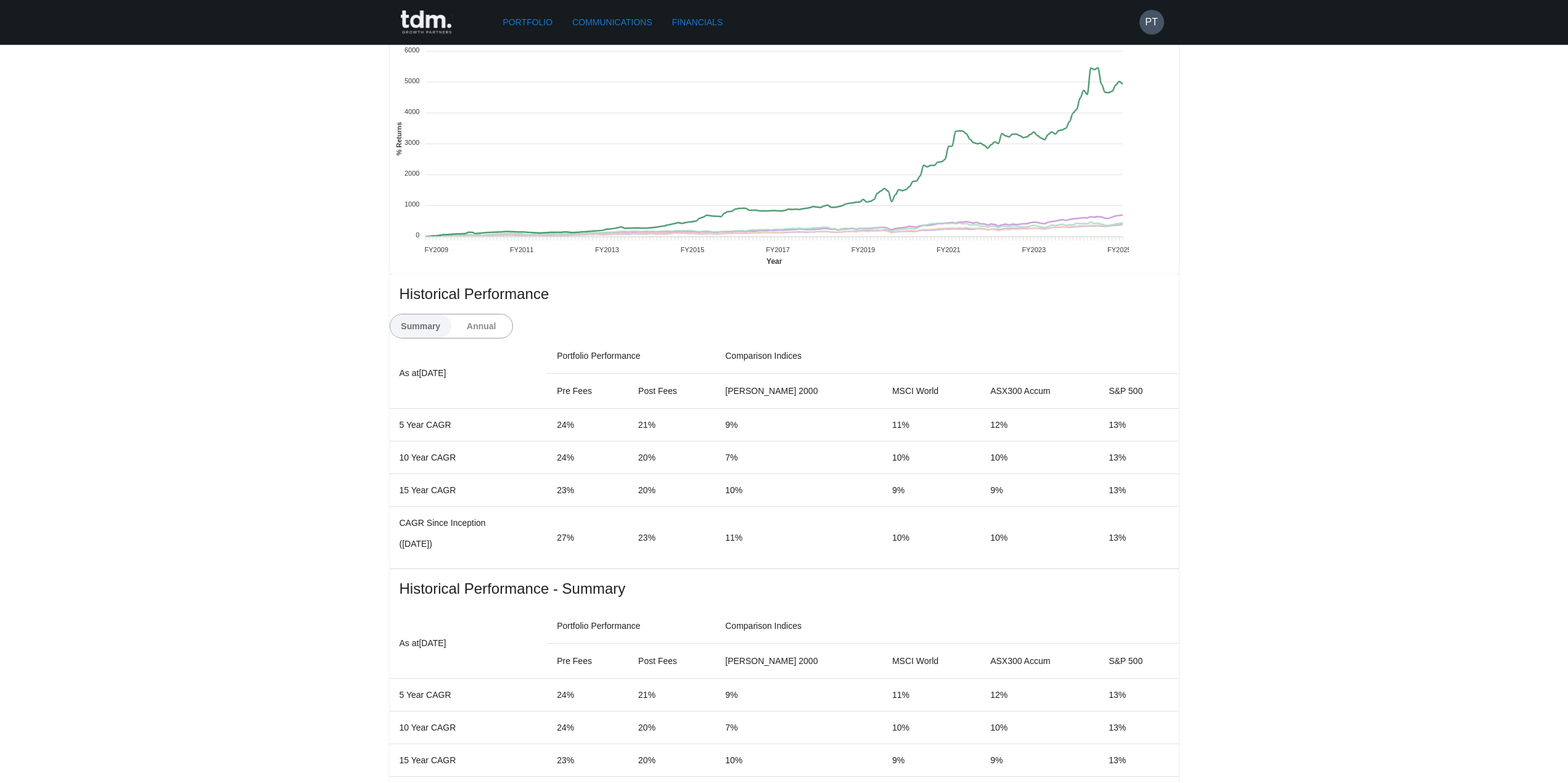
scroll to position [8, 0]
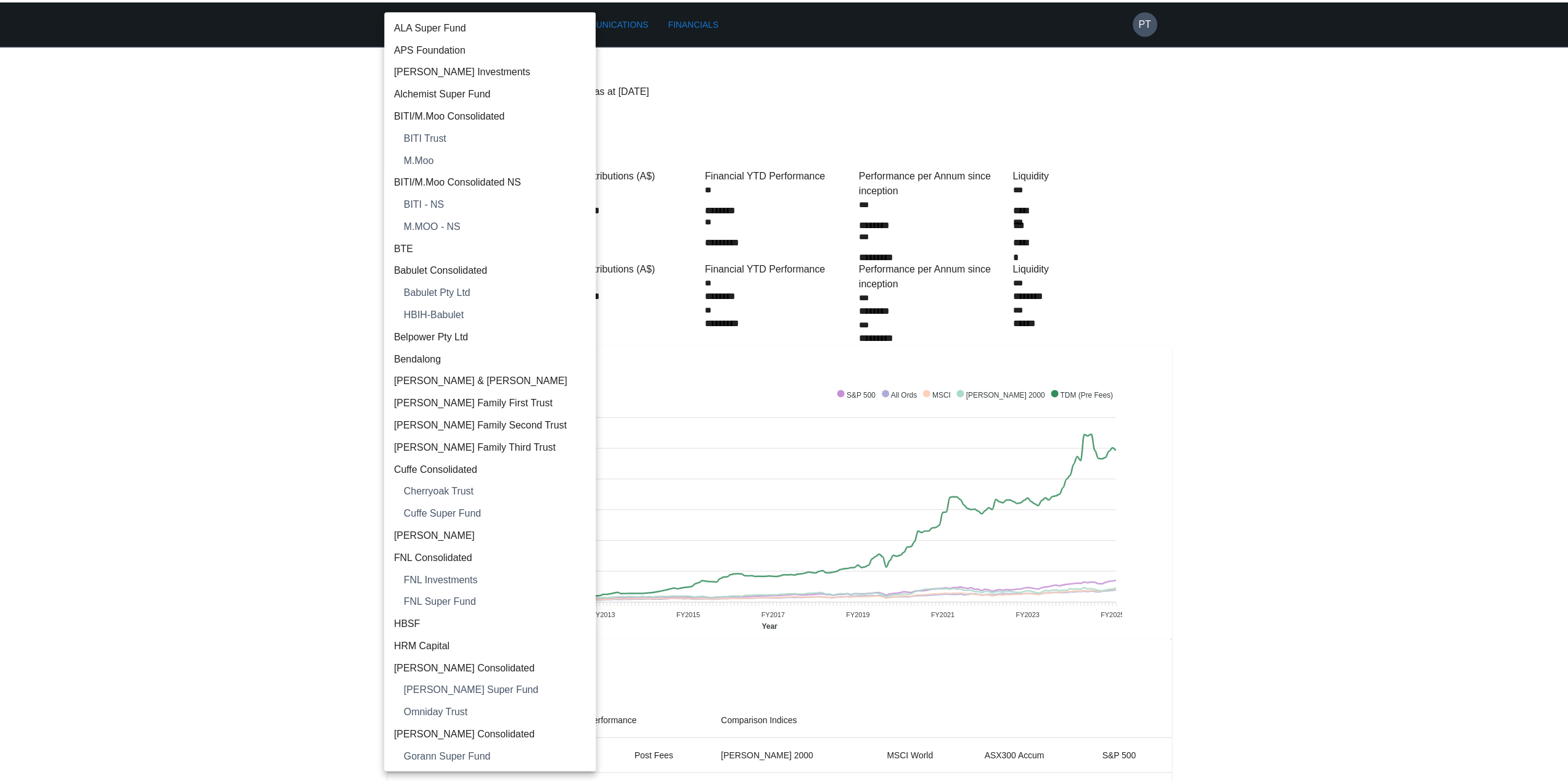
scroll to position [966, 0]
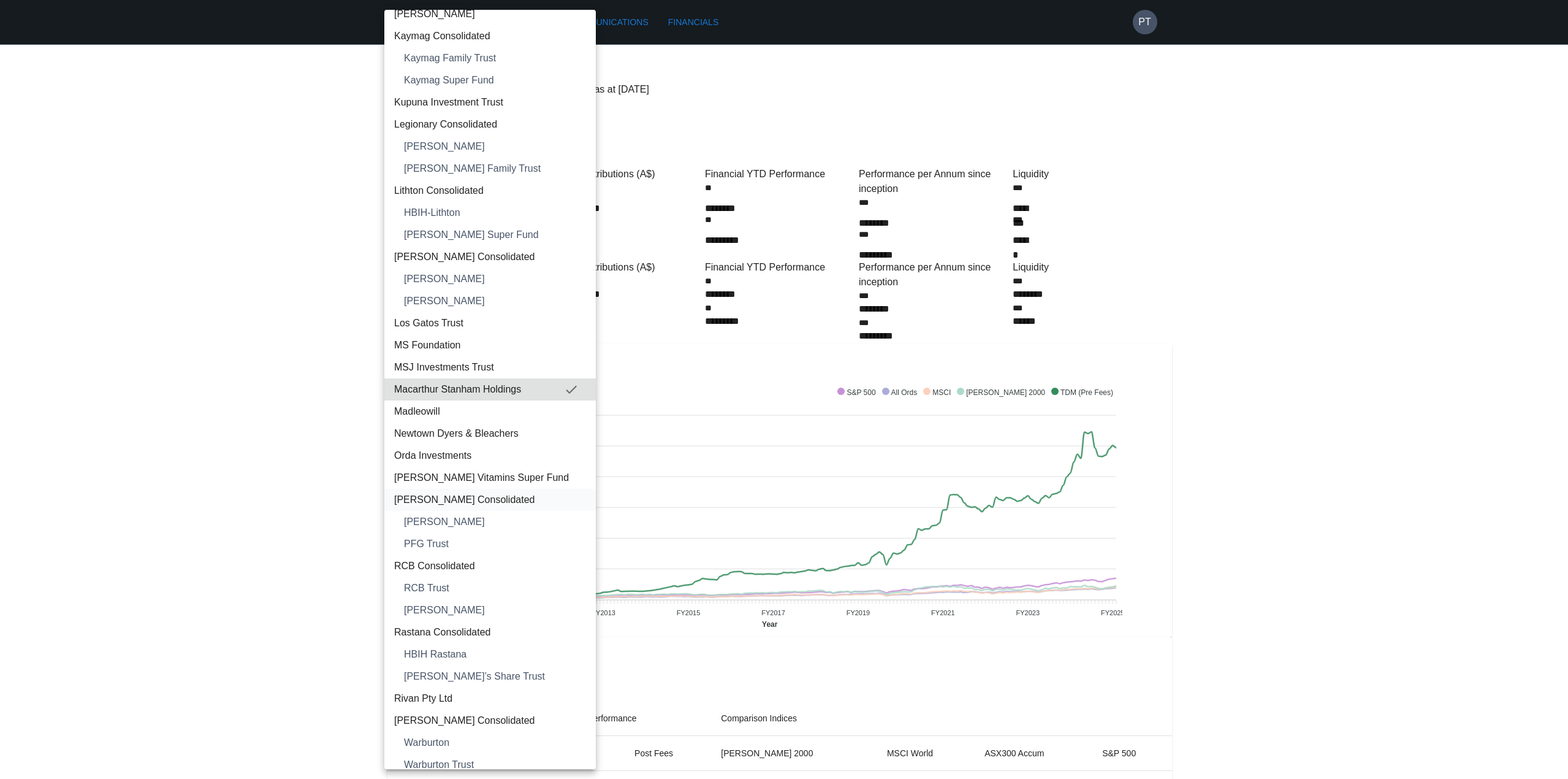
click at [451, 498] on span "[PERSON_NAME] Consolidated" at bounding box center [490, 500] width 192 height 15
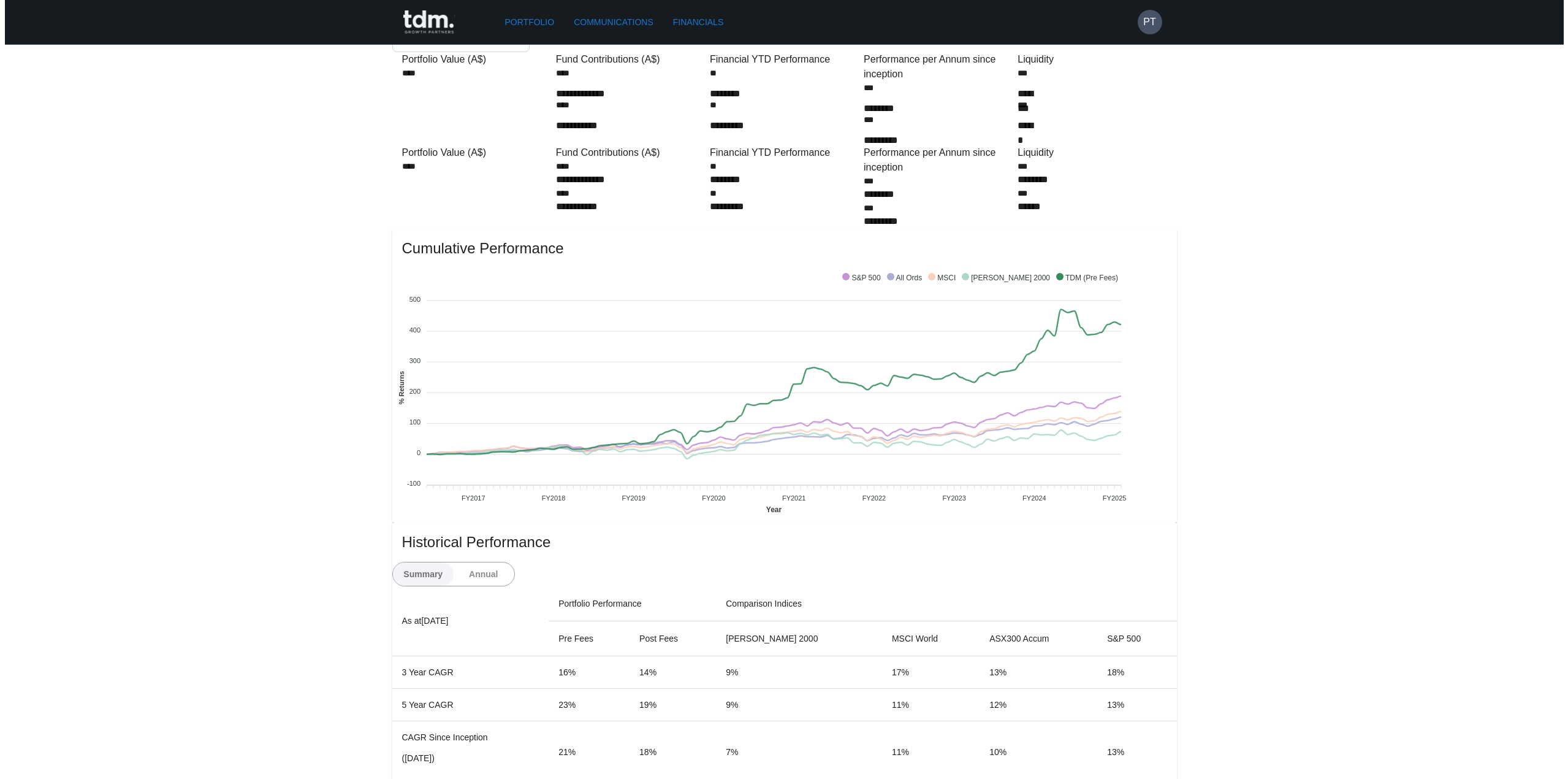
scroll to position [0, 0]
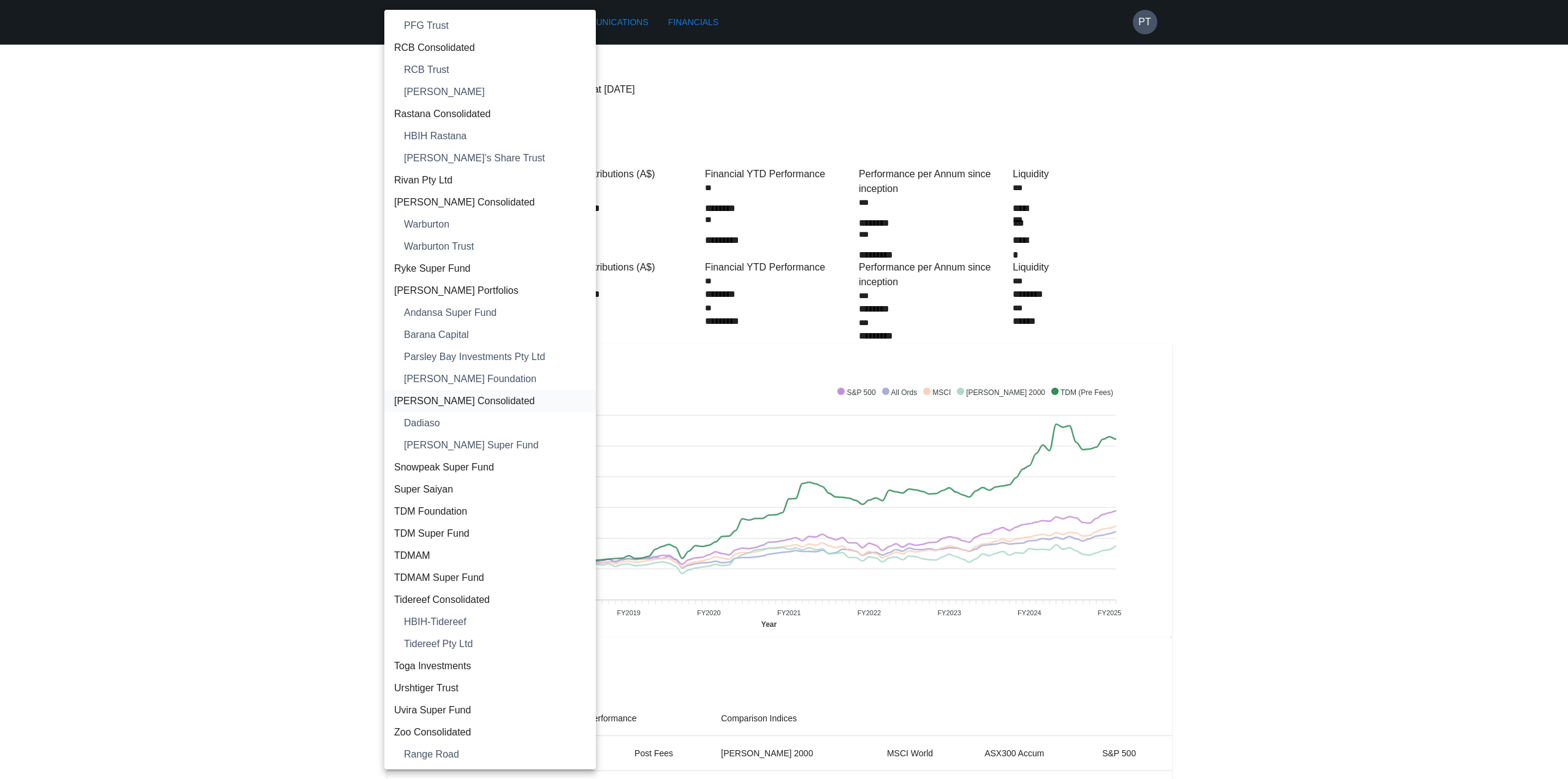
scroll to position [1500, 0]
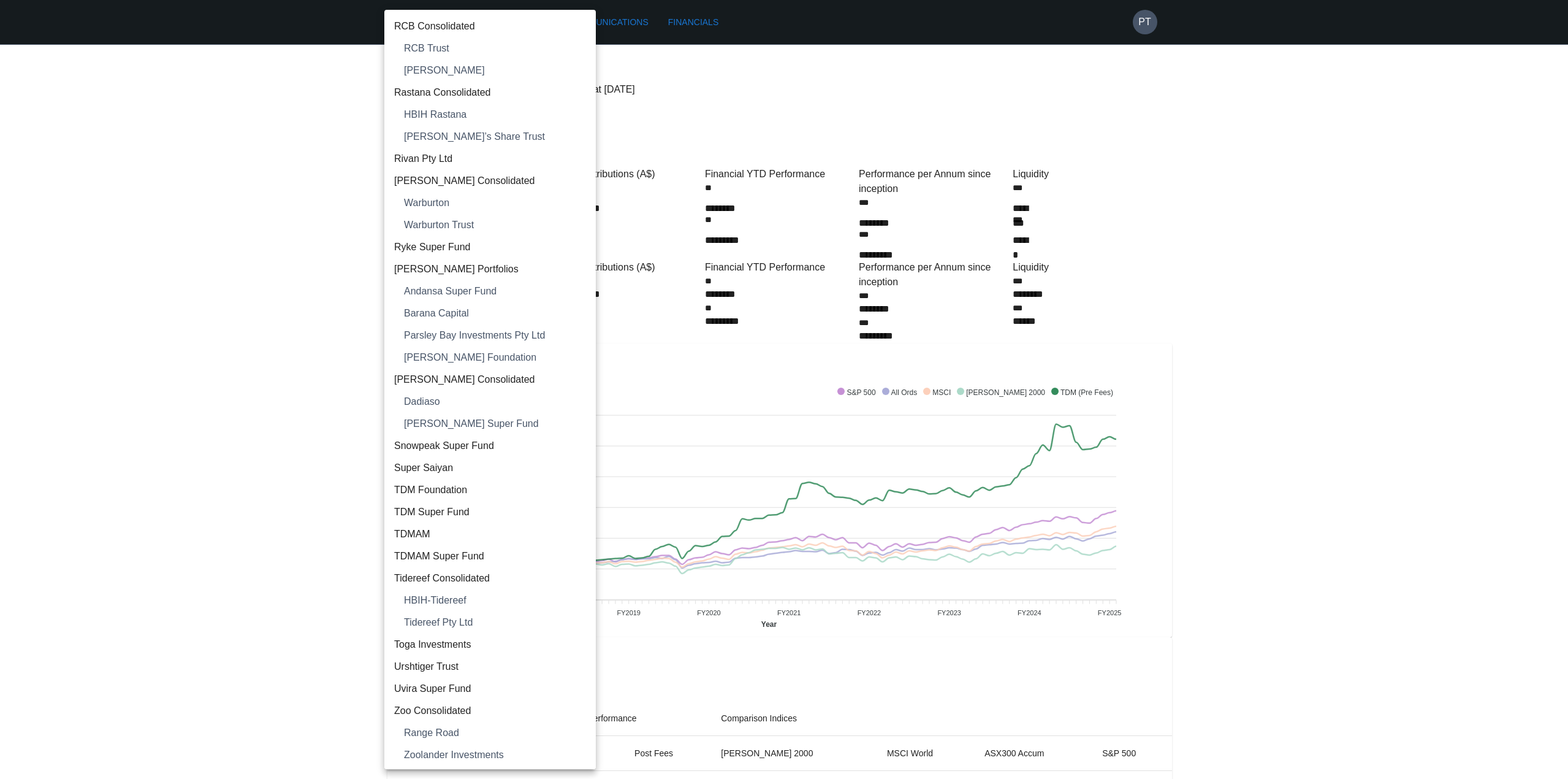
drag, startPoint x: 281, startPoint y: 398, endPoint x: 282, endPoint y: 391, distance: 7.1
click at [282, 397] on div at bounding box center [784, 389] width 1568 height 779
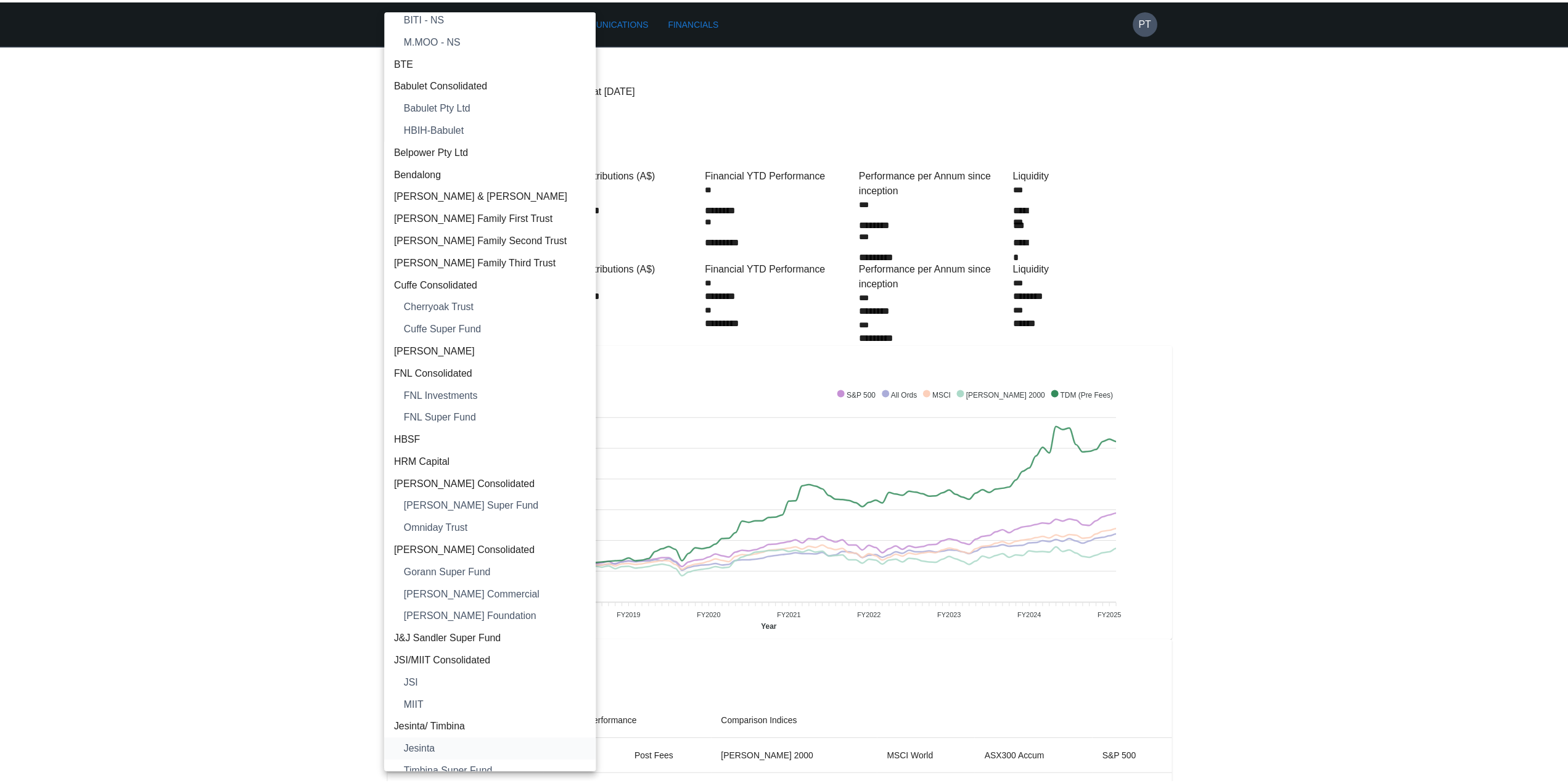
scroll to position [91, 0]
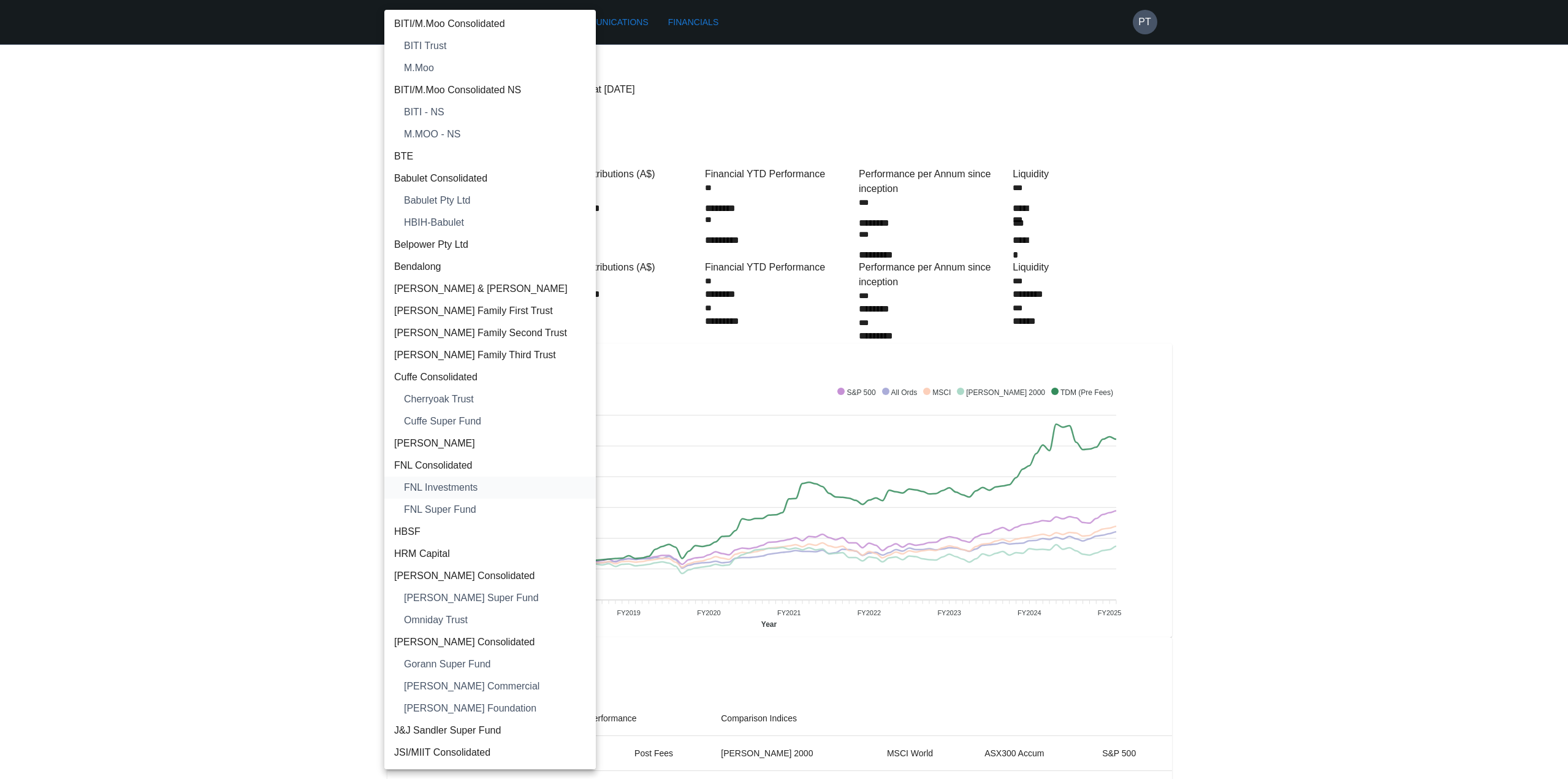
click at [468, 479] on li "FNL Investments" at bounding box center [489, 488] width 211 height 22
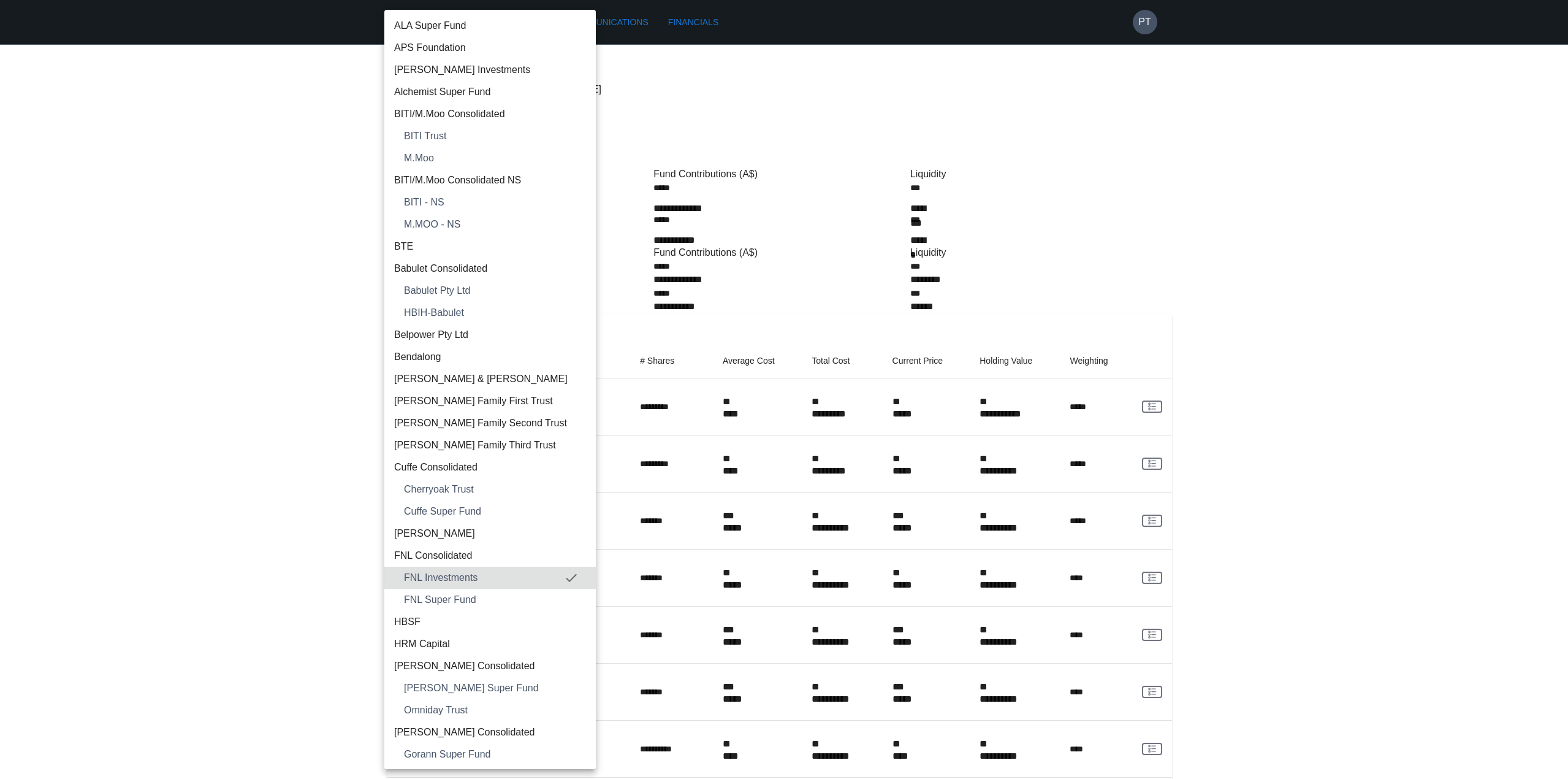
click at [466, 546] on li "FNL Consolidated" at bounding box center [489, 556] width 211 height 22
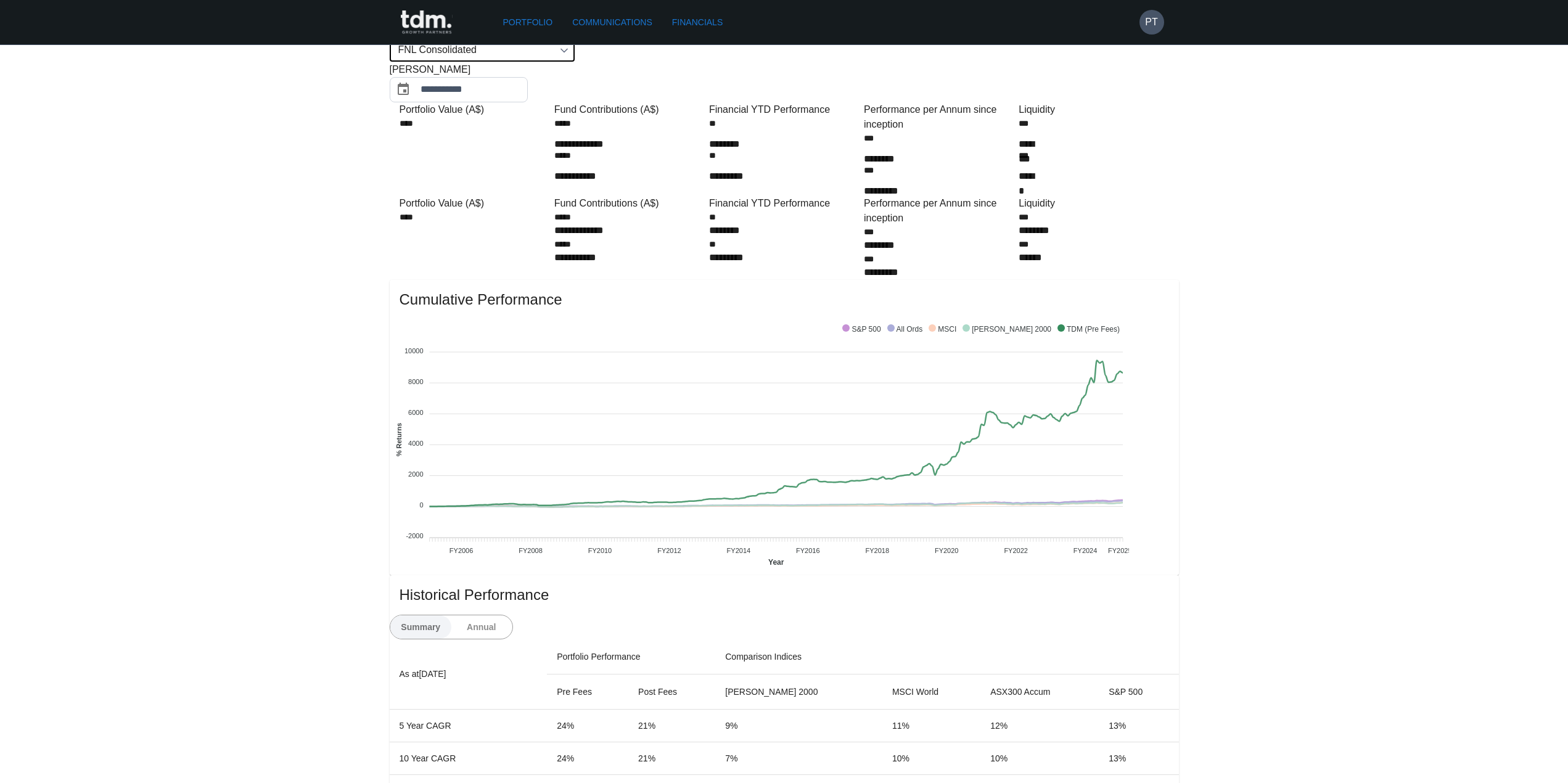
scroll to position [0, 0]
